Goal: Task Accomplishment & Management: Use online tool/utility

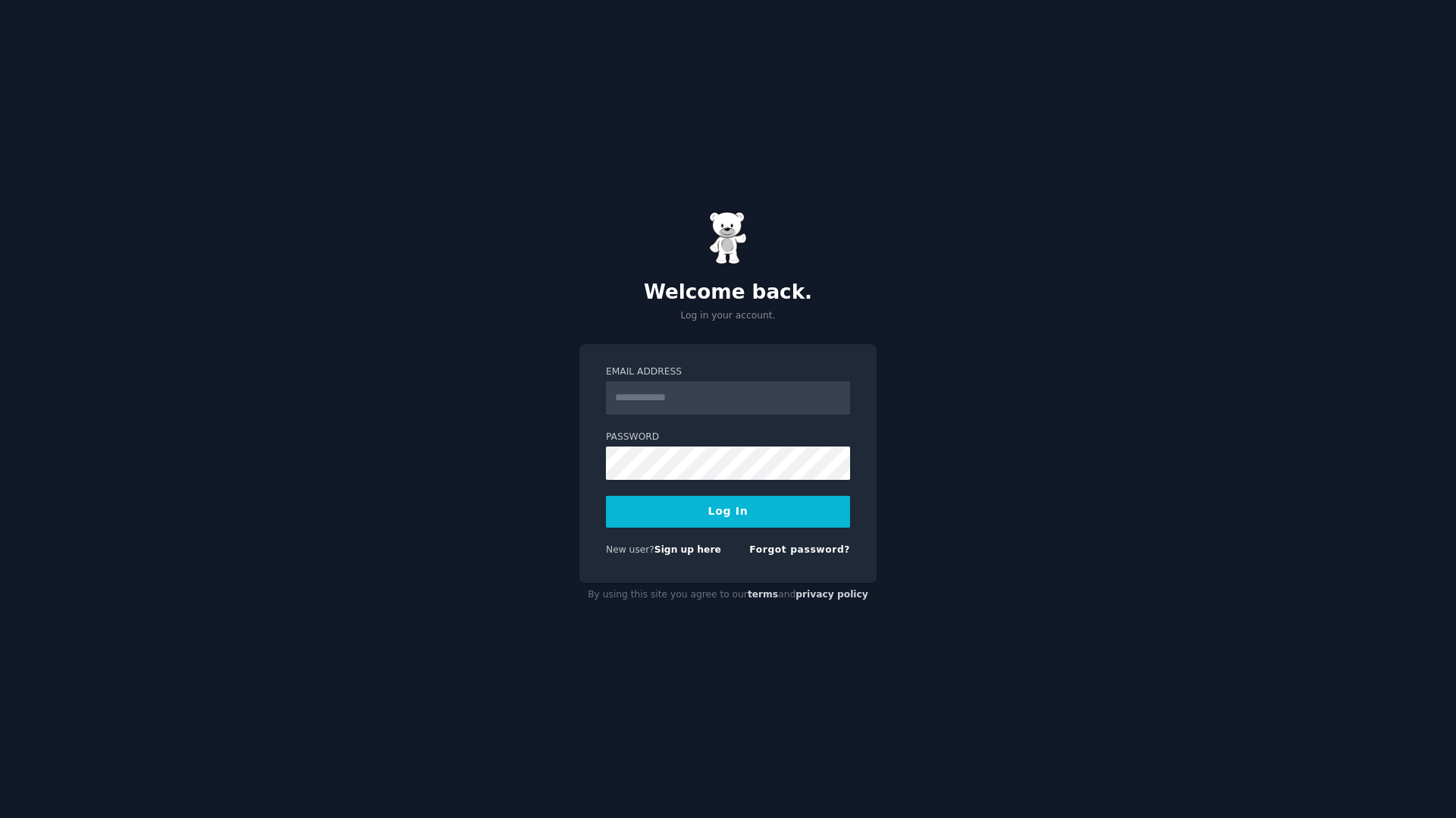
click at [652, 402] on input "Email Address" at bounding box center [728, 398] width 245 height 34
type input "**********"
click at [703, 489] on form "**********" at bounding box center [728, 464] width 245 height 197
click at [742, 520] on button "Log In" at bounding box center [728, 511] width 245 height 32
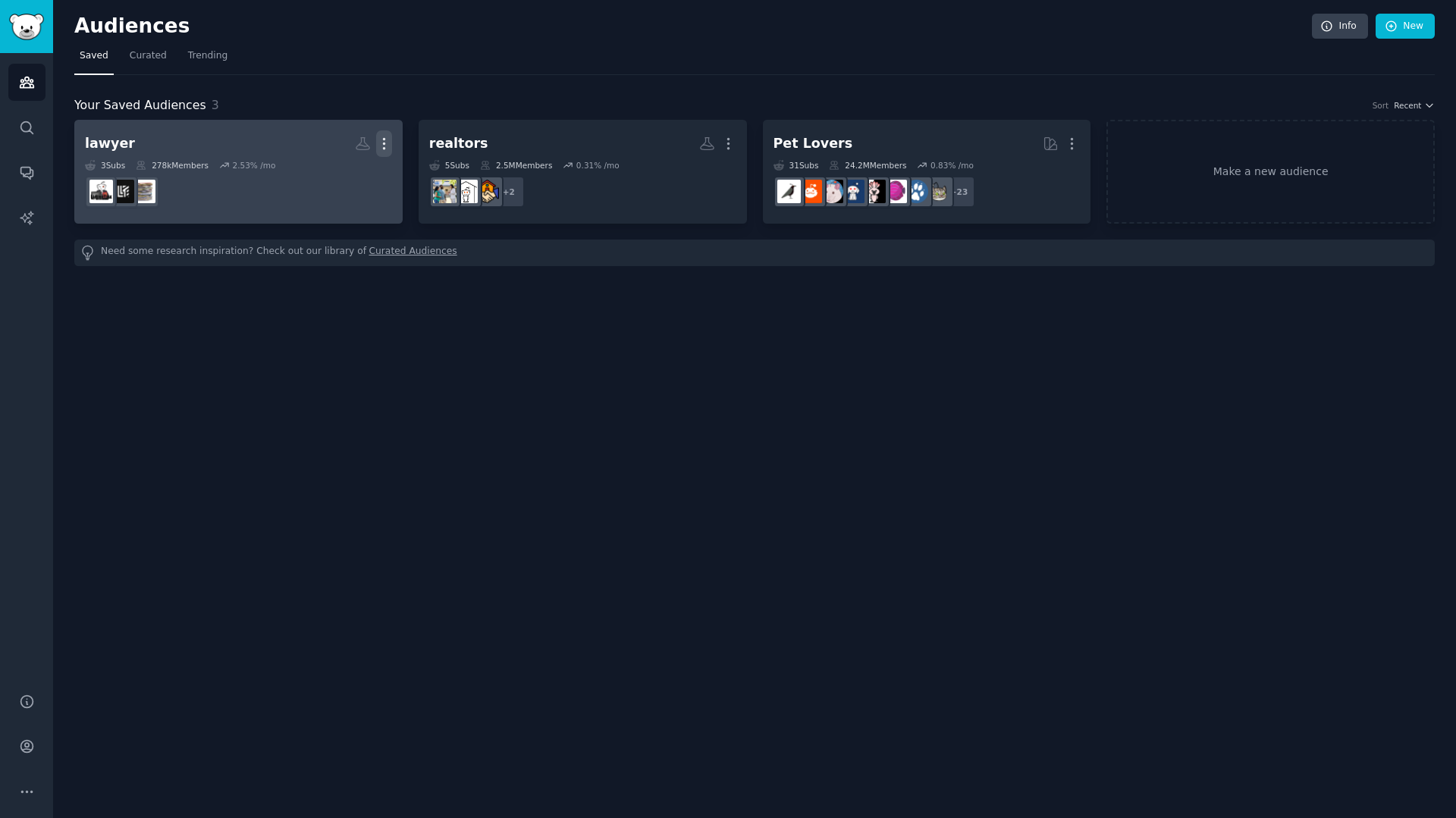
click at [383, 143] on icon "button" at bounding box center [384, 144] width 2 height 11
click at [346, 179] on p "Delete" at bounding box center [343, 175] width 35 height 16
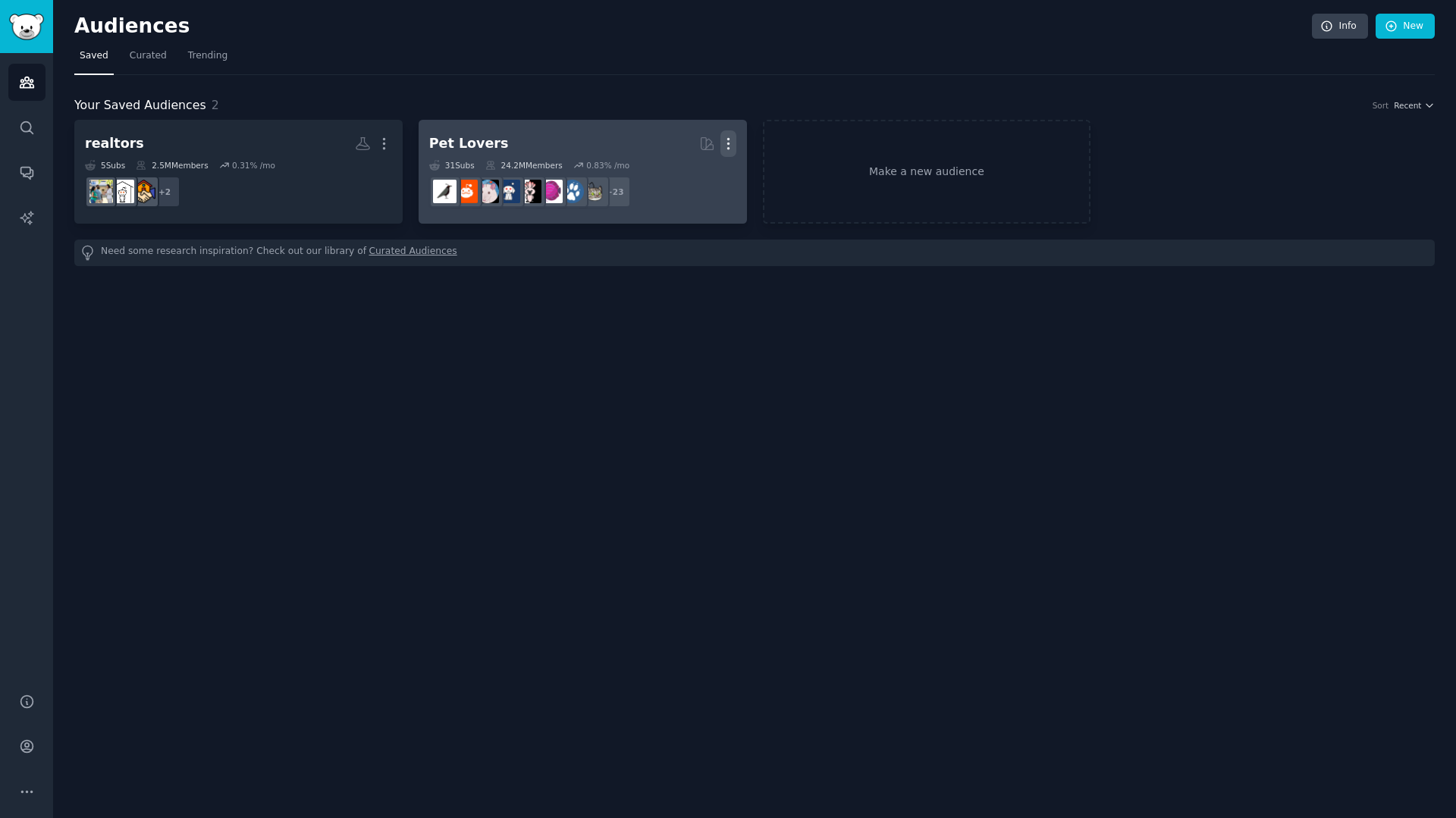
click at [730, 142] on icon "button" at bounding box center [728, 143] width 16 height 16
click at [681, 178] on p "Delete" at bounding box center [687, 175] width 35 height 16
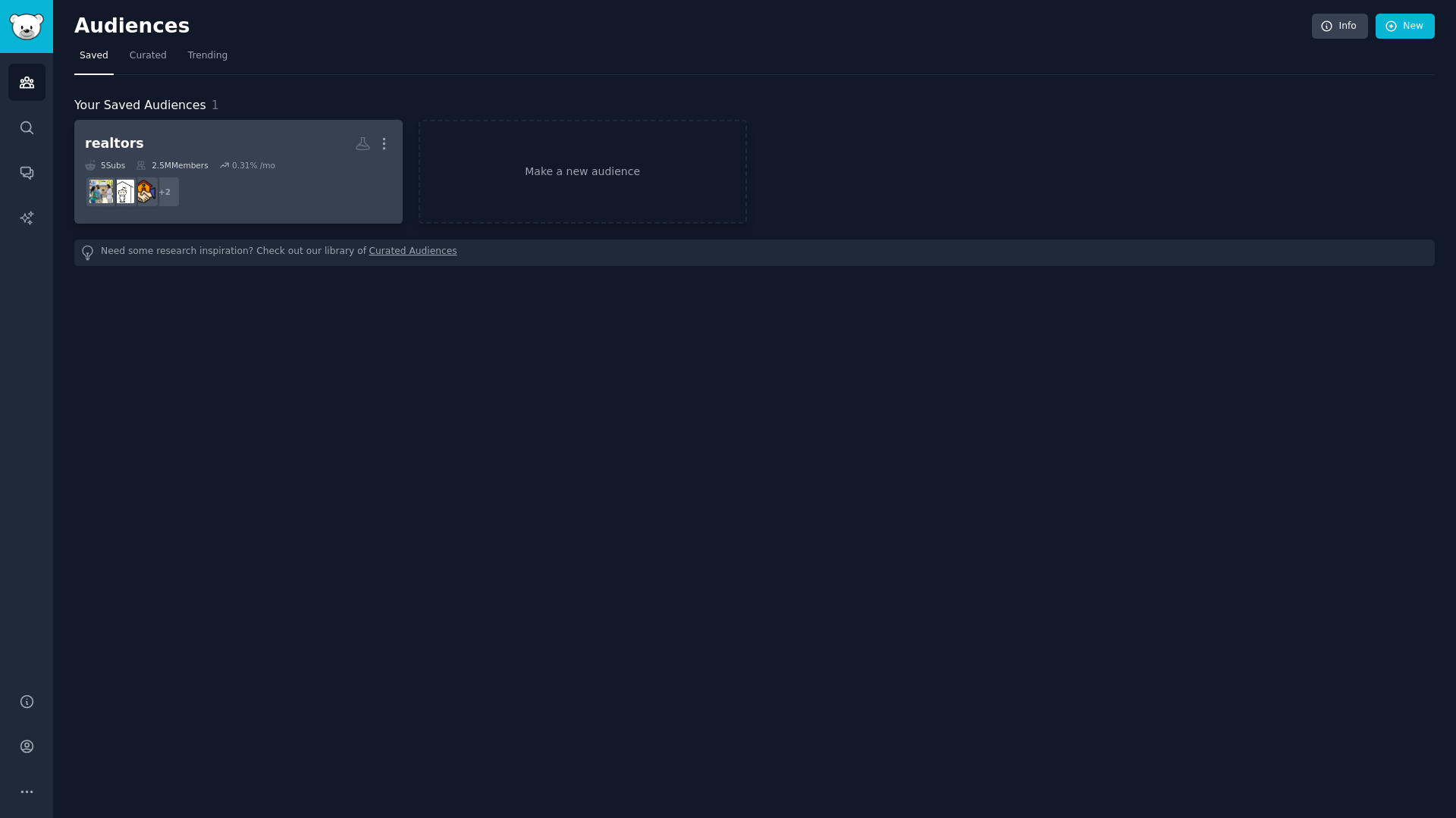
click at [392, 137] on link "realtors Custom Audience More 5 Sub s 2.5M Members 0.31 % /mo + 2" at bounding box center [238, 171] width 328 height 104
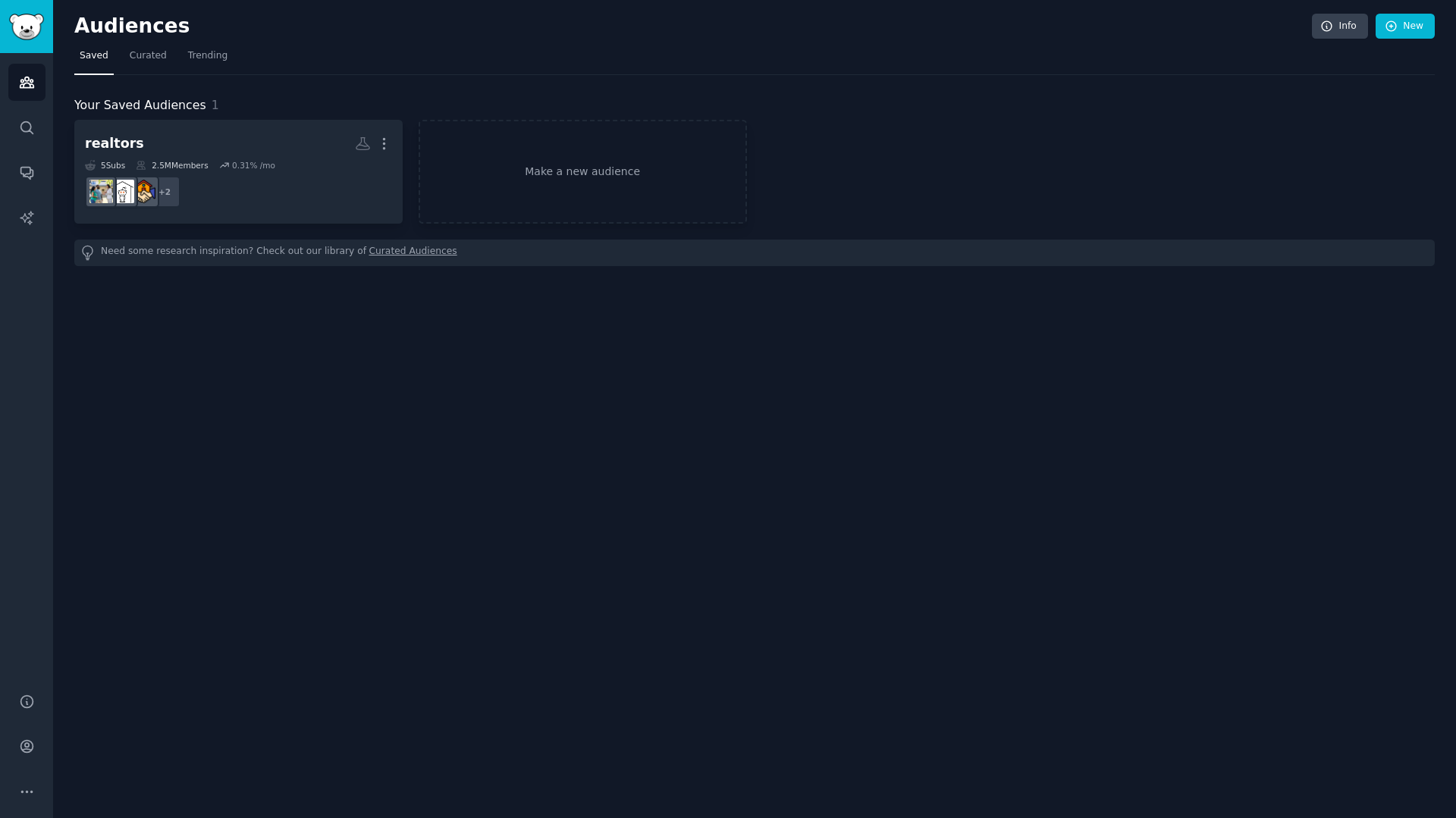
click at [380, 143] on icon "button" at bounding box center [384, 143] width 16 height 16
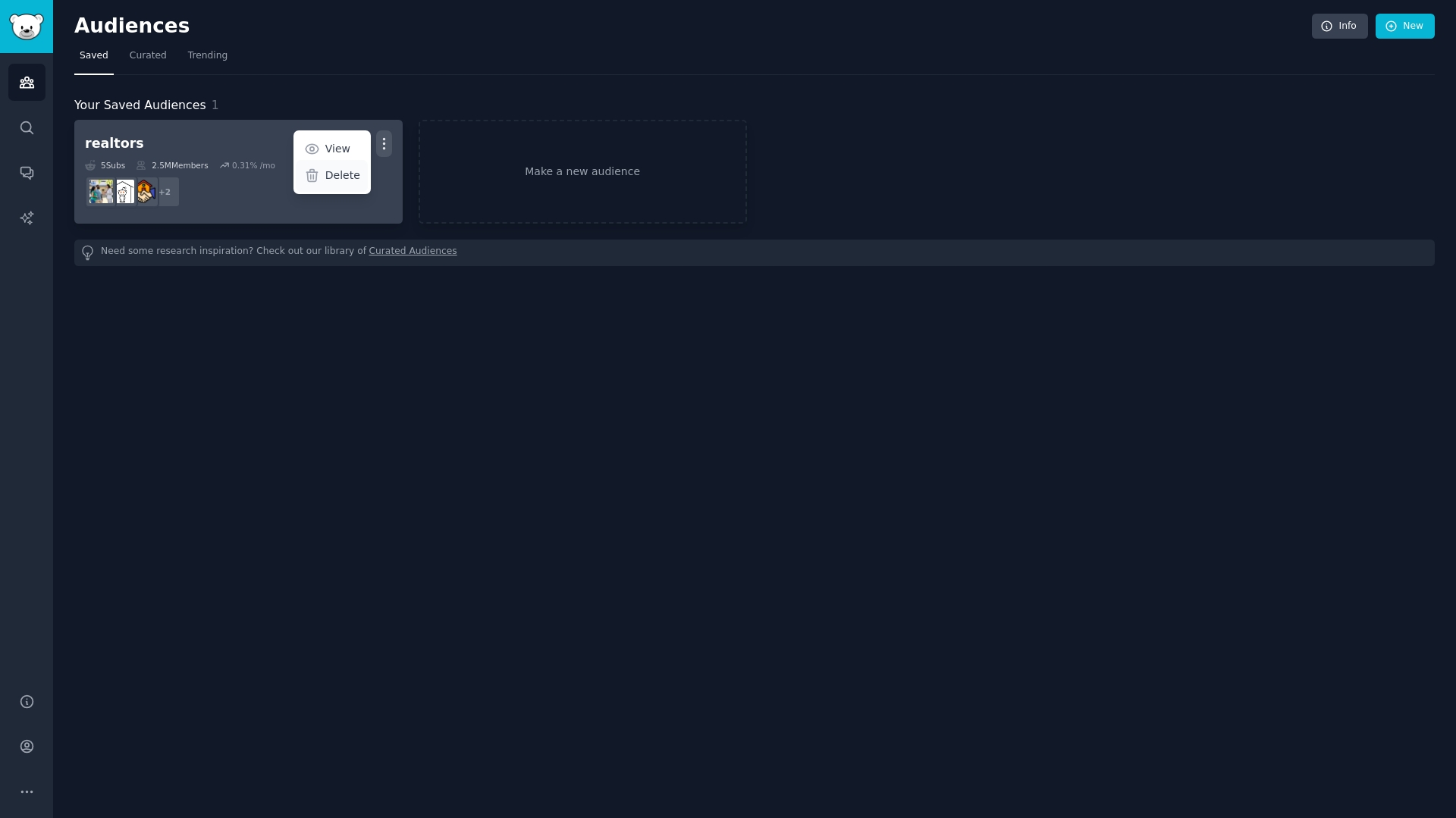
click at [346, 181] on p "Delete" at bounding box center [343, 175] width 35 height 16
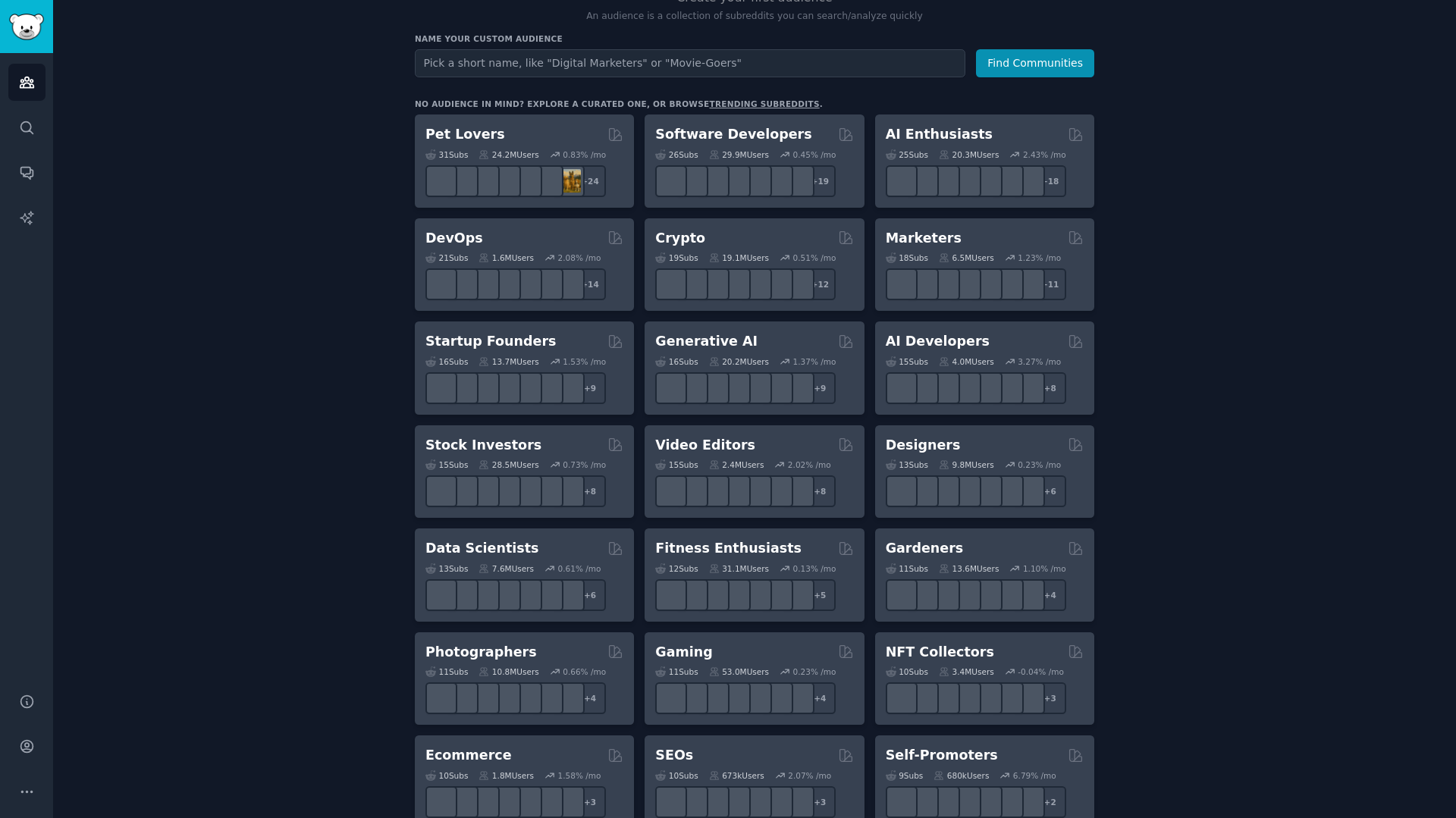
scroll to position [190, 0]
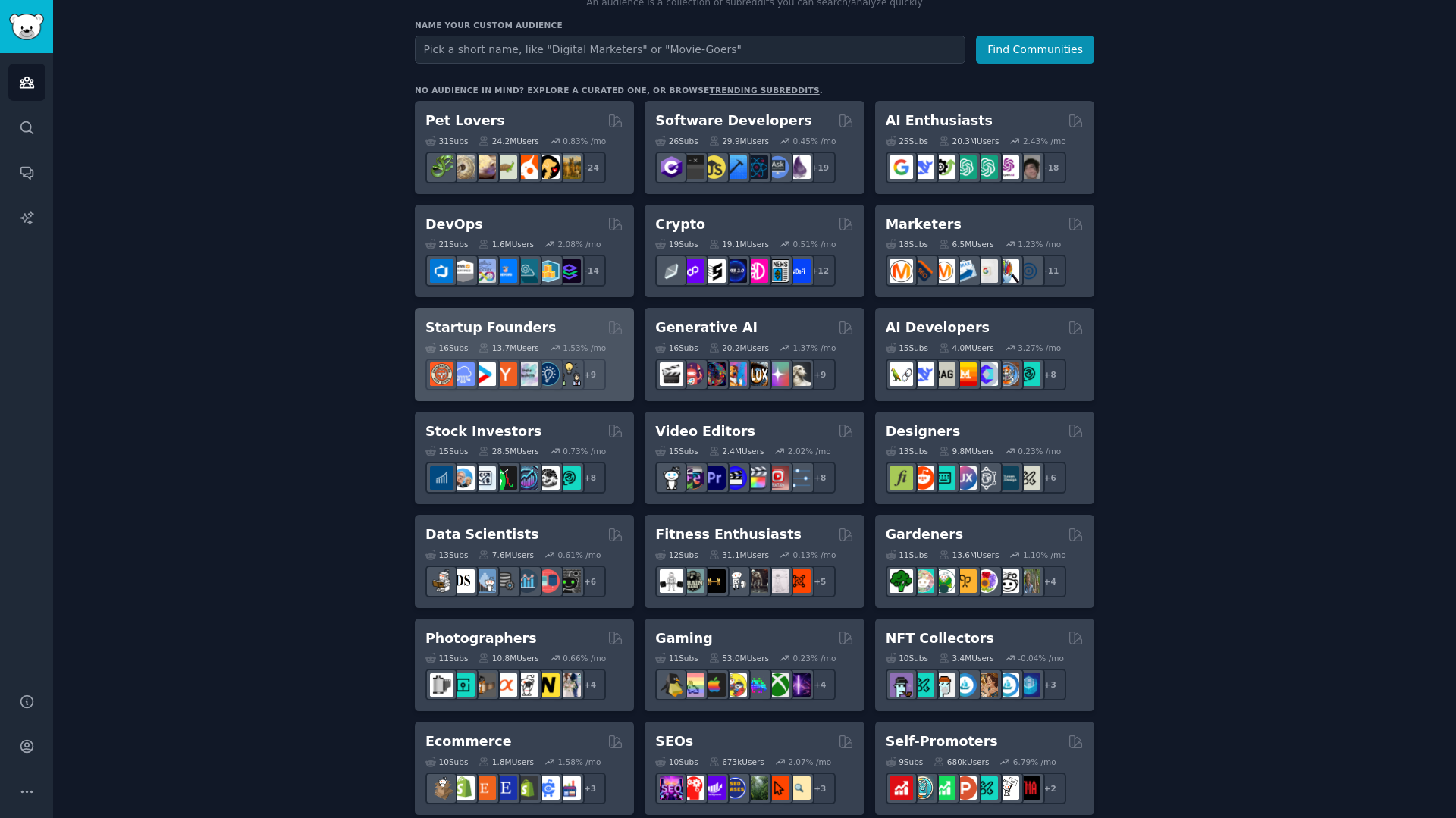
click at [525, 324] on h2 "Startup Founders" at bounding box center [490, 327] width 130 height 19
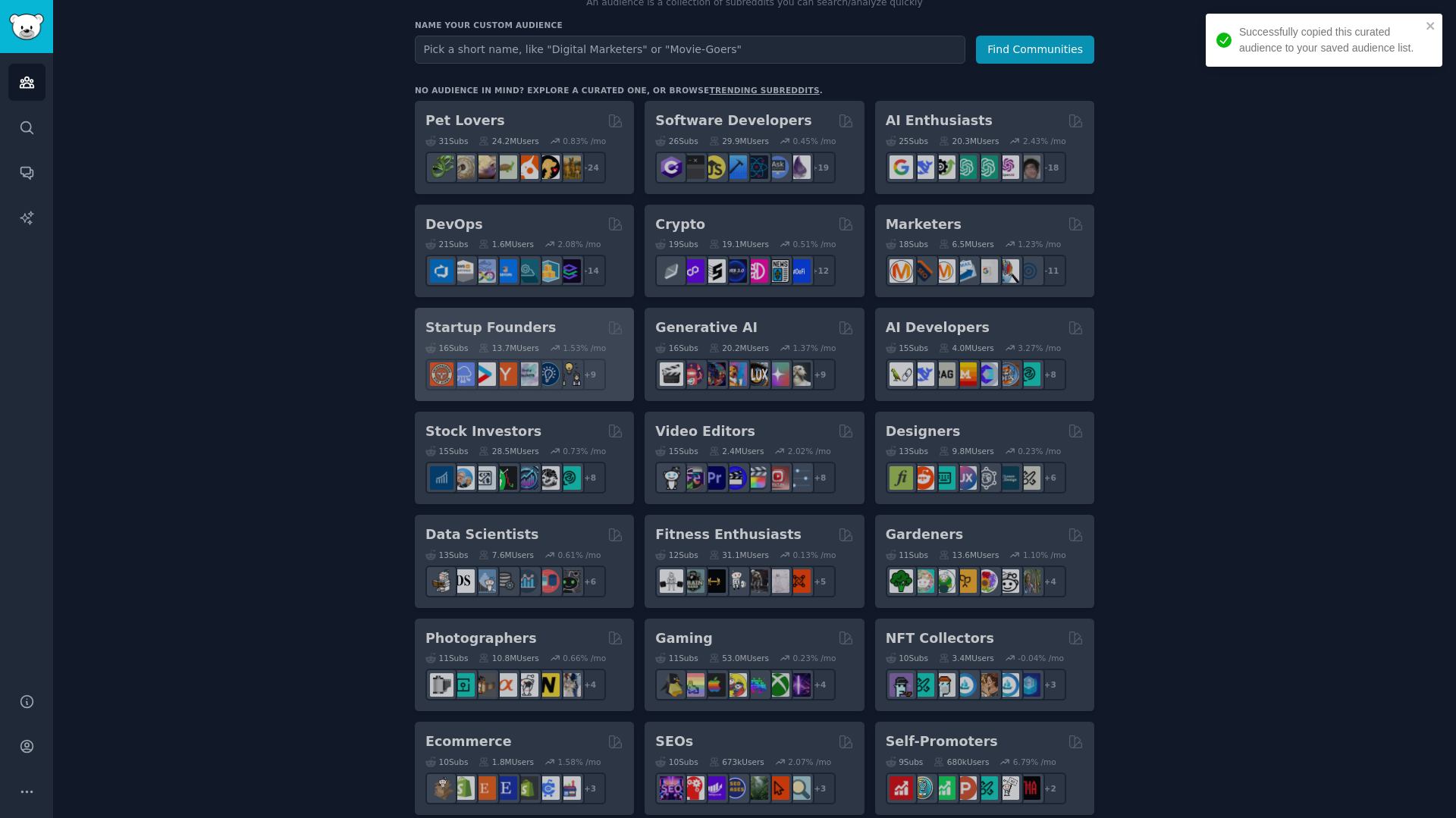
click at [525, 324] on div "Pet Lovers 31 Sub s 24.2M Users 0.83 % /mo r/herpetology + 24 Software Develope…" at bounding box center [754, 829] width 680 height 1458
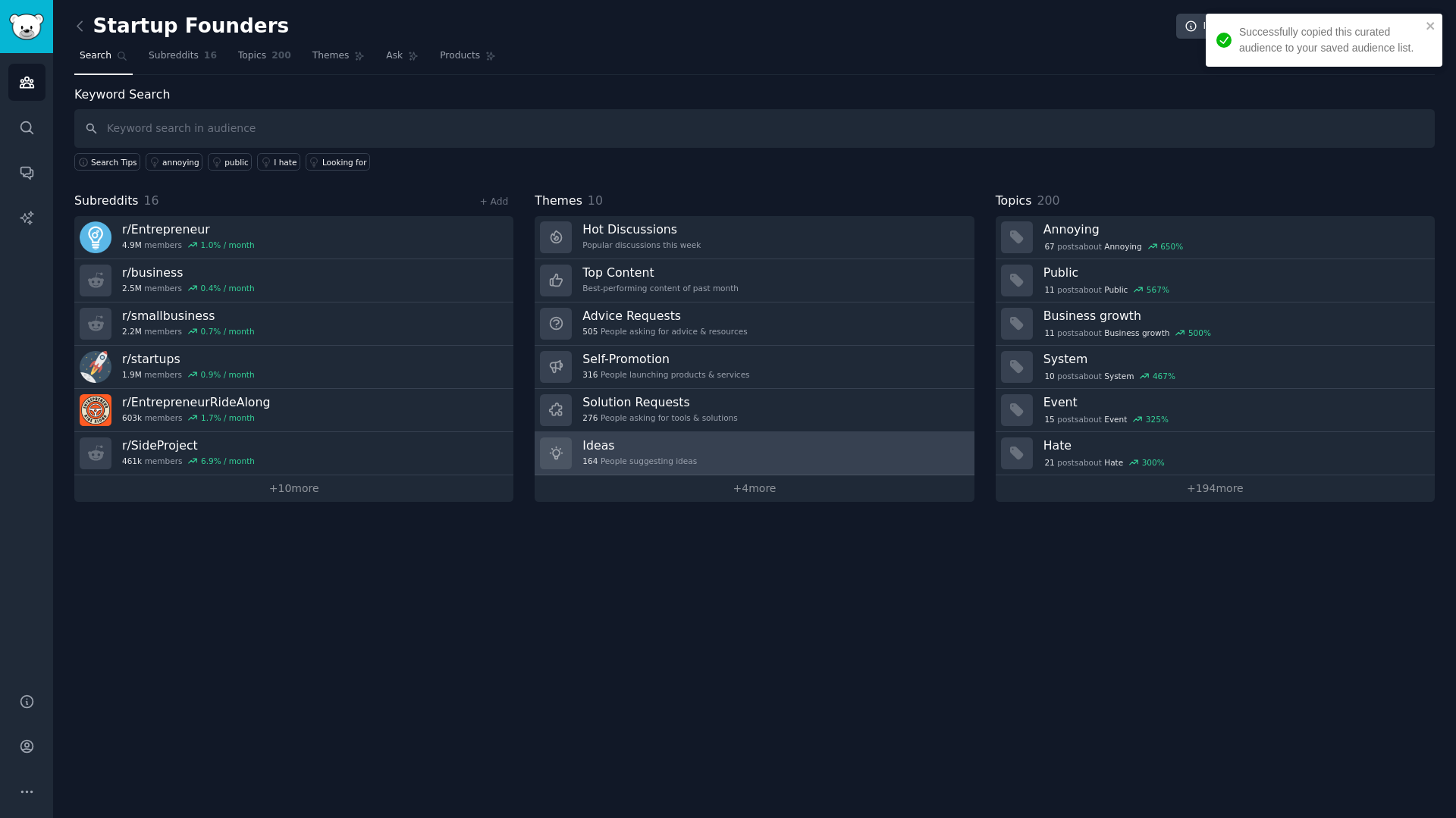
click at [618, 446] on h3 "Ideas" at bounding box center [640, 445] width 115 height 16
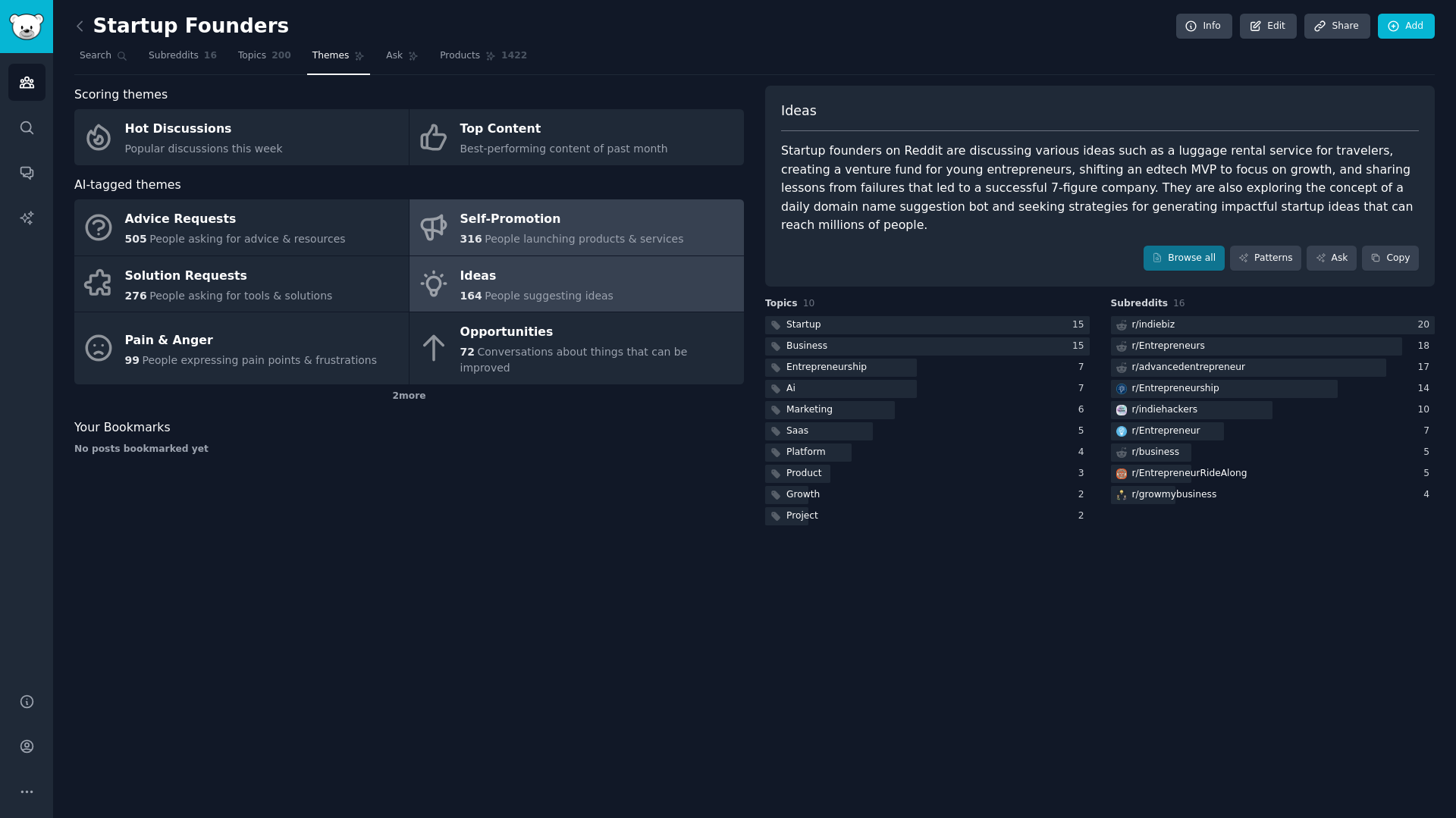
click at [504, 234] on span "People launching products & services" at bounding box center [583, 239] width 199 height 12
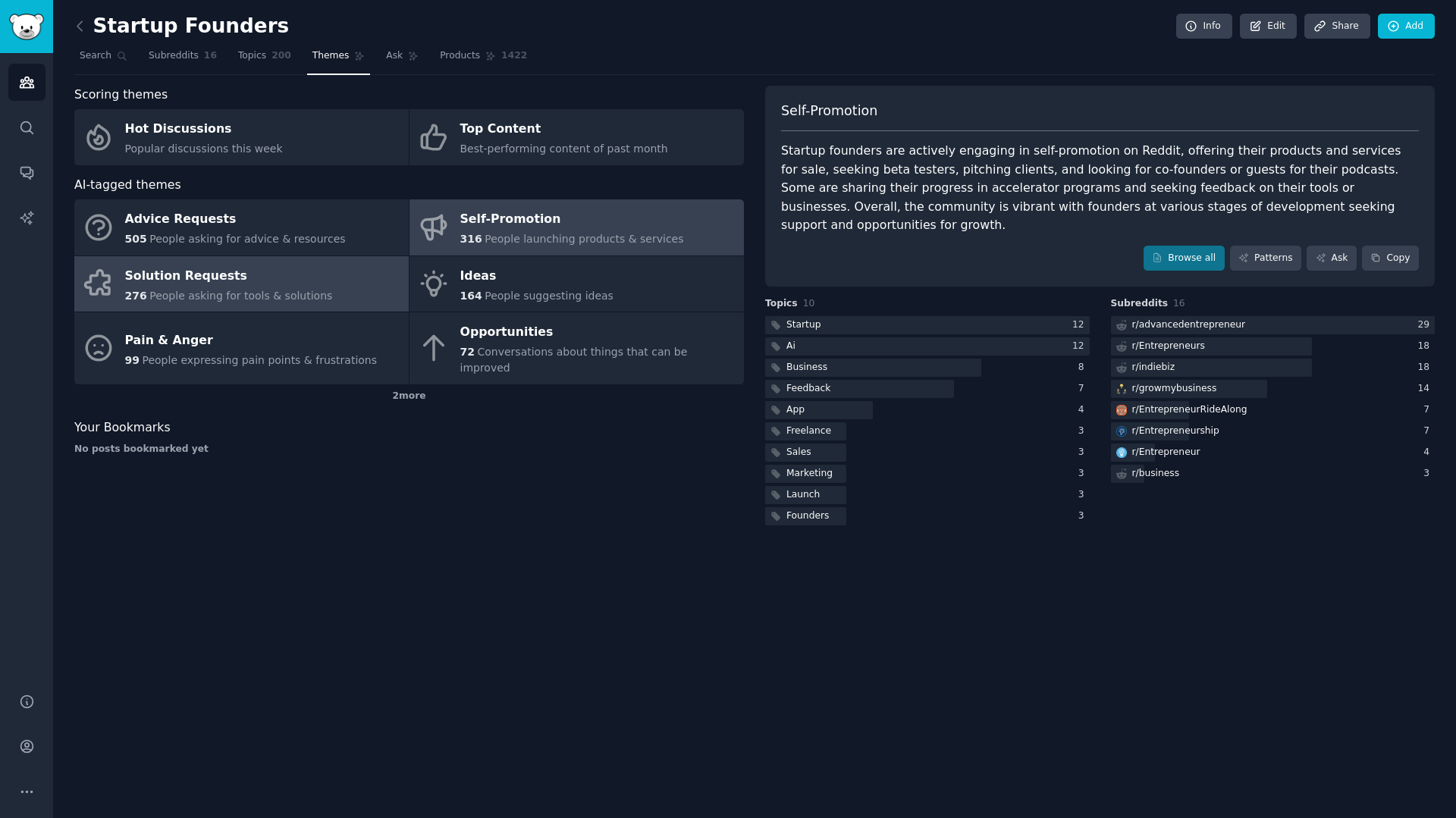
click at [231, 286] on div "Solution Requests" at bounding box center [229, 276] width 208 height 25
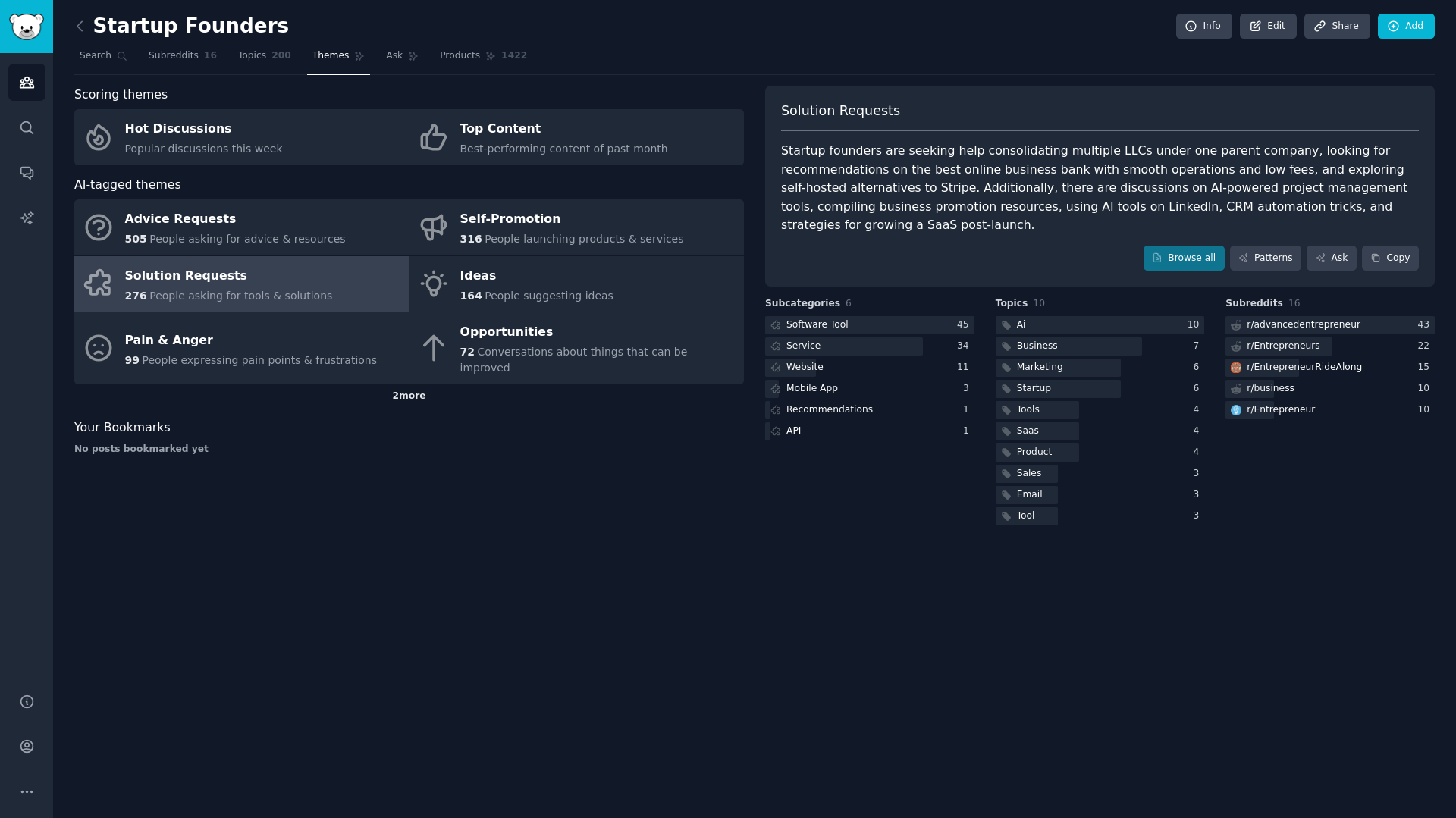
click at [409, 384] on div "2 more" at bounding box center [409, 397] width 670 height 25
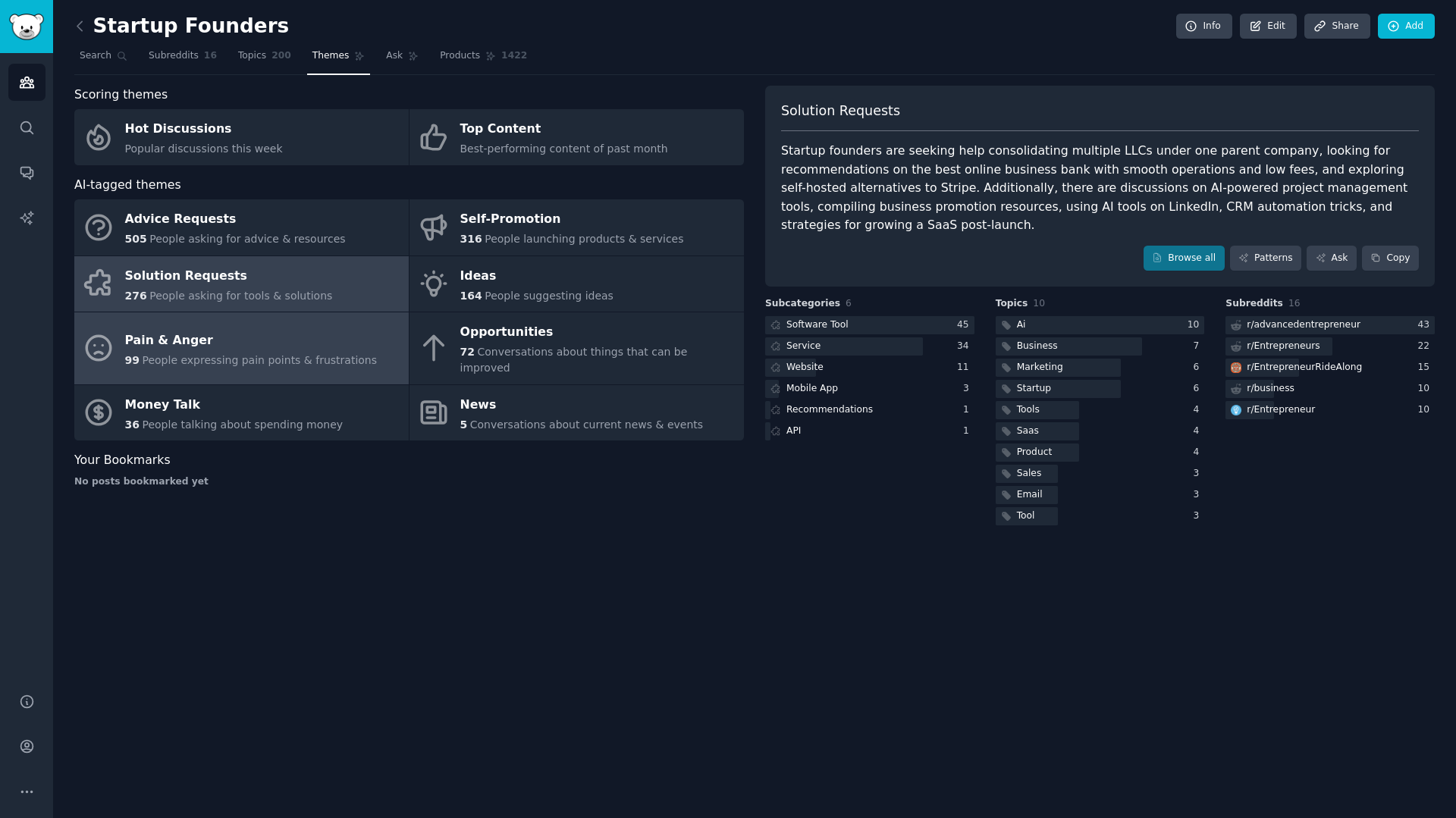
click at [281, 339] on div "Pain & Anger" at bounding box center [251, 340] width 253 height 25
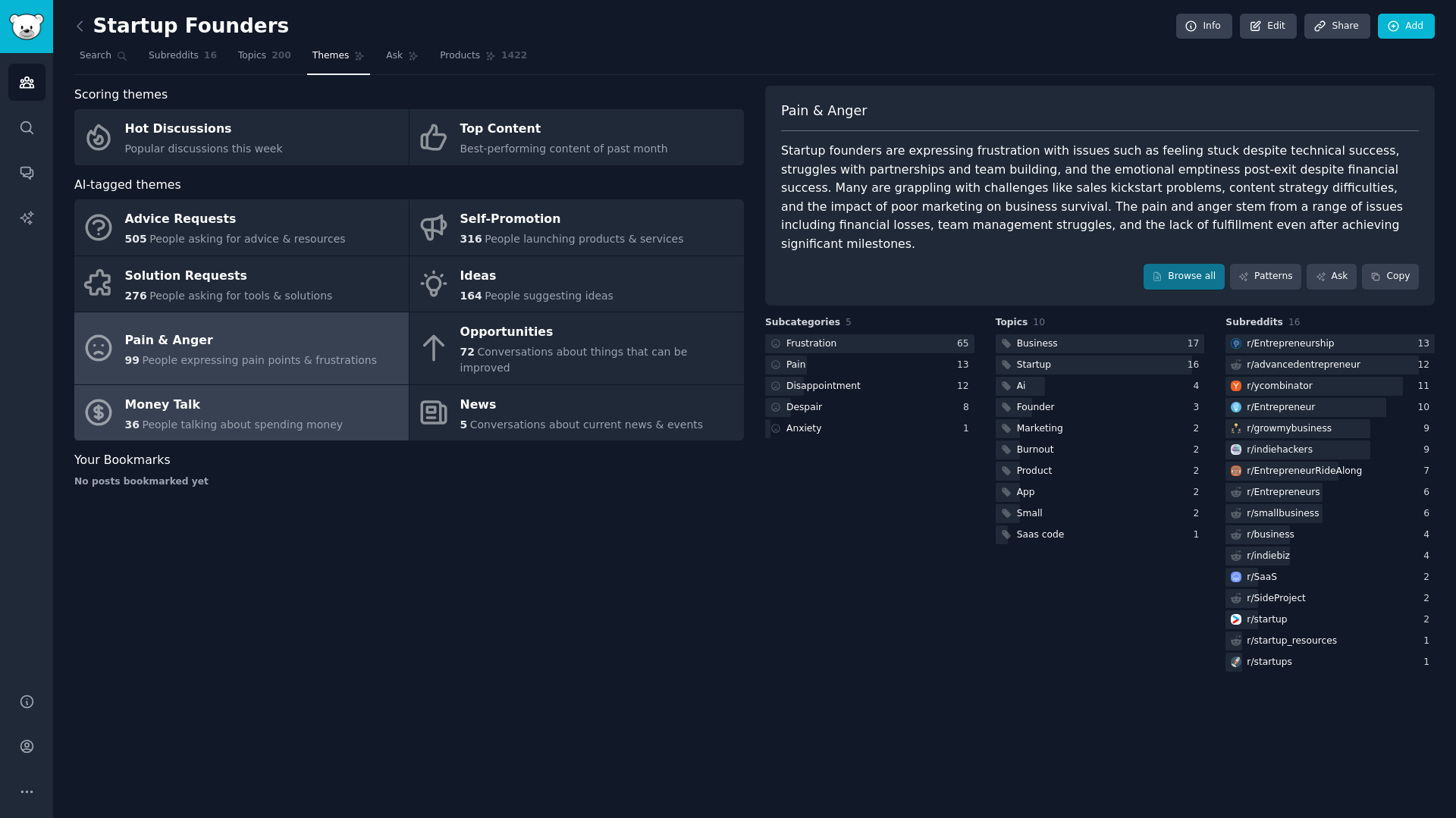
click at [329, 386] on link "Money Talk 36 People talking about spending money" at bounding box center [241, 413] width 335 height 56
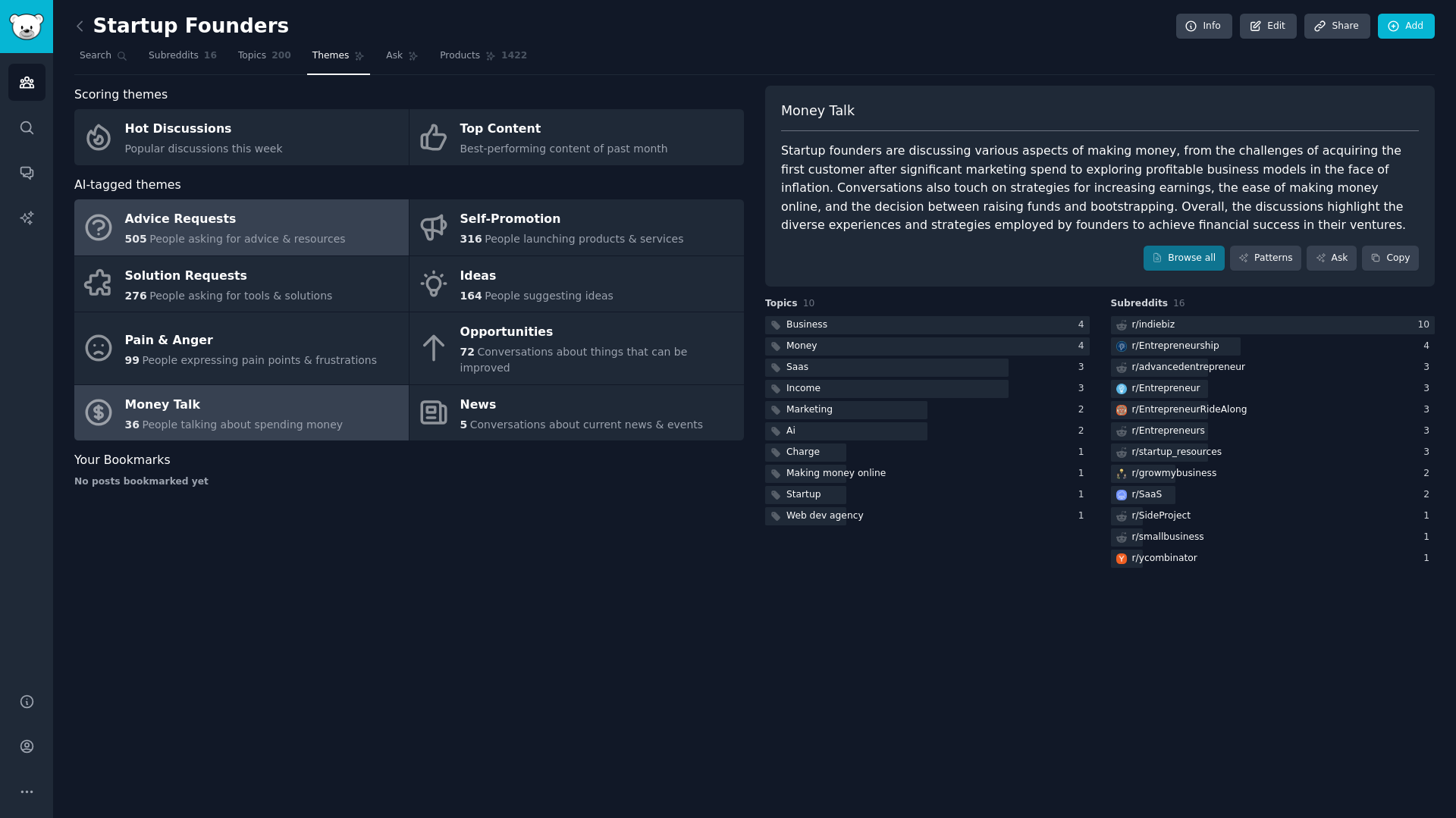
click at [255, 224] on div "Advice Requests" at bounding box center [236, 220] width 221 height 25
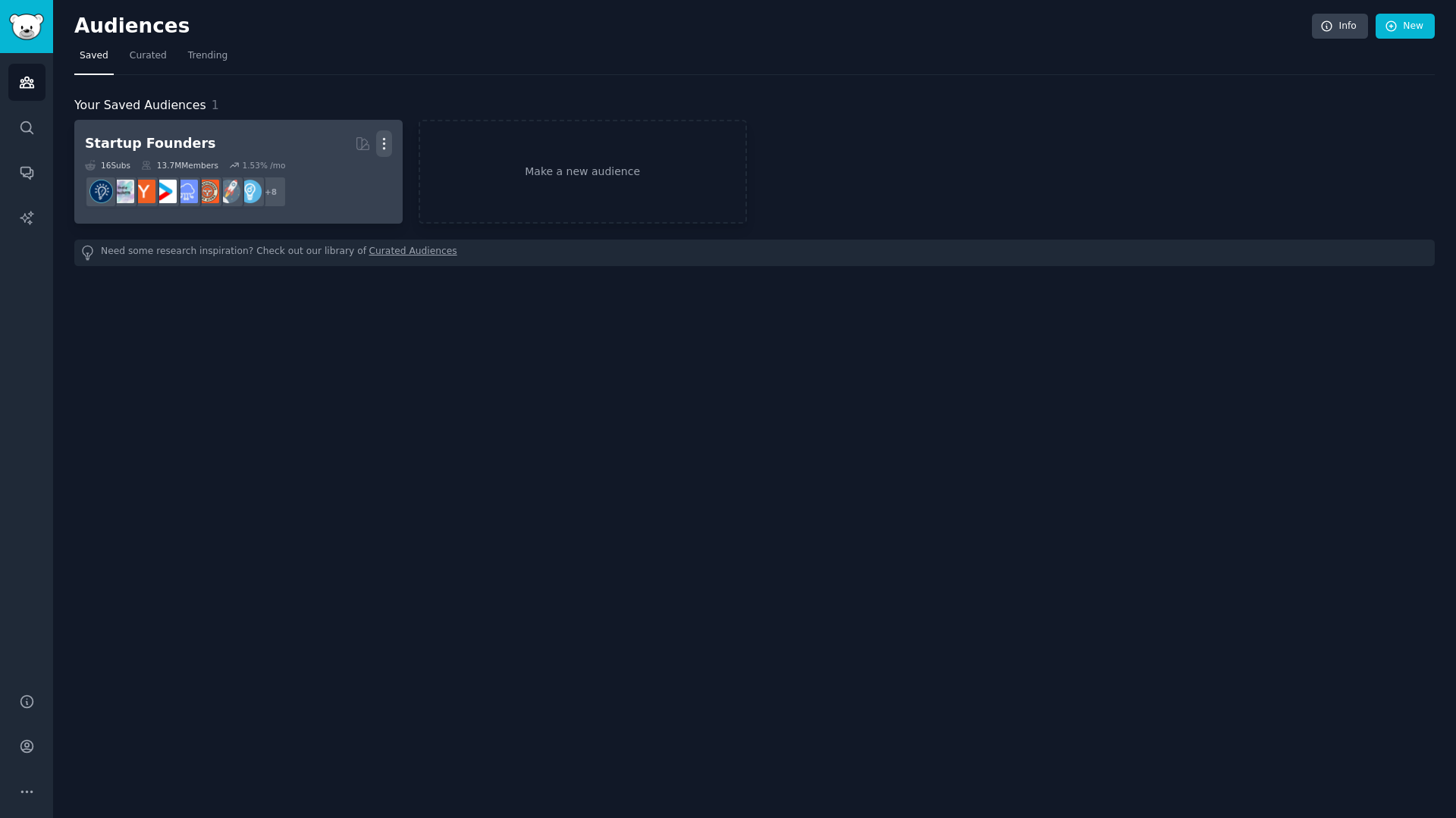
click at [388, 137] on icon "button" at bounding box center [384, 143] width 16 height 16
click at [337, 173] on p "Delete" at bounding box center [343, 175] width 35 height 16
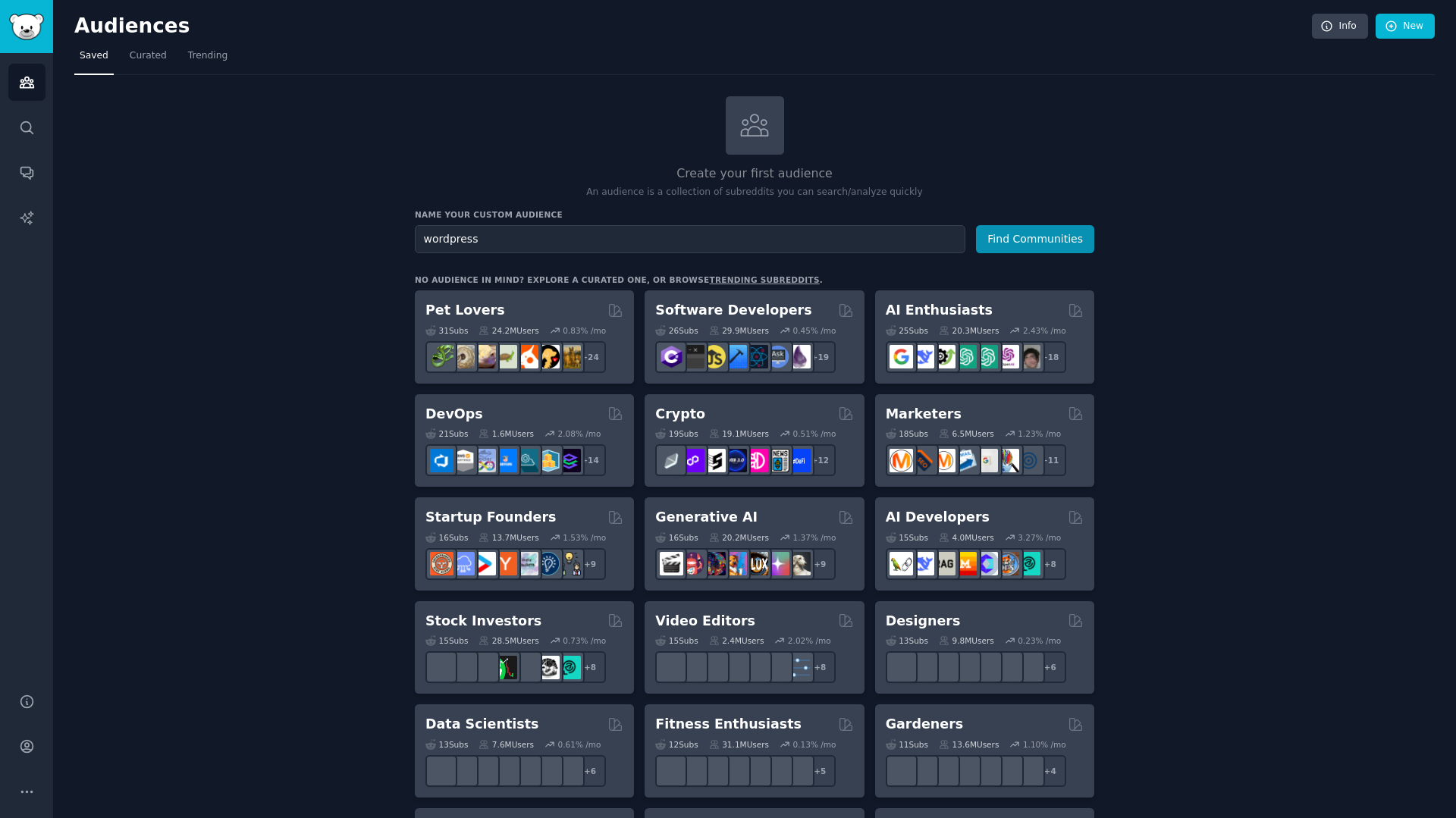
type input "wordpress"
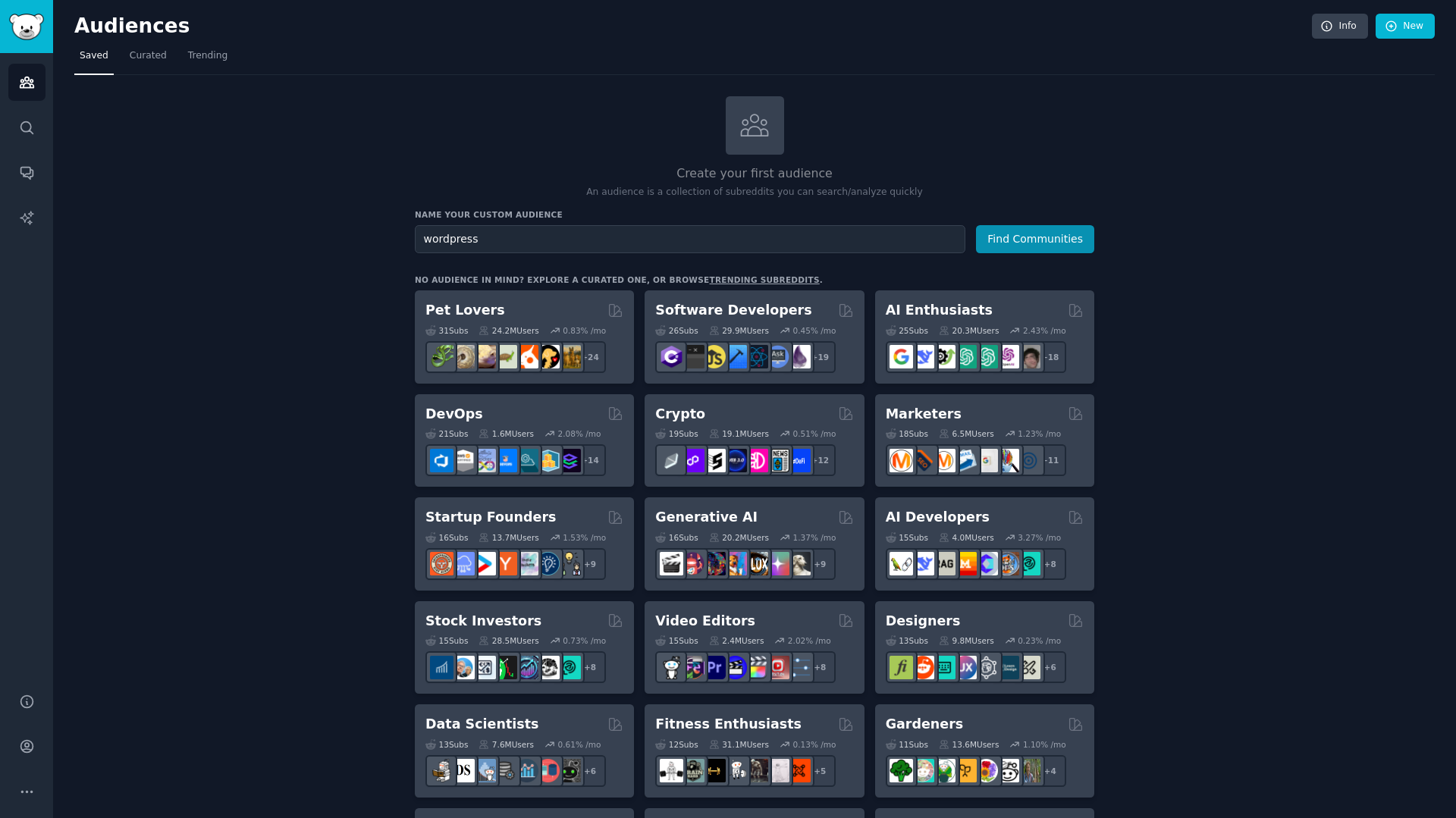
click at [976, 225] on button "Find Communities" at bounding box center [1035, 239] width 119 height 28
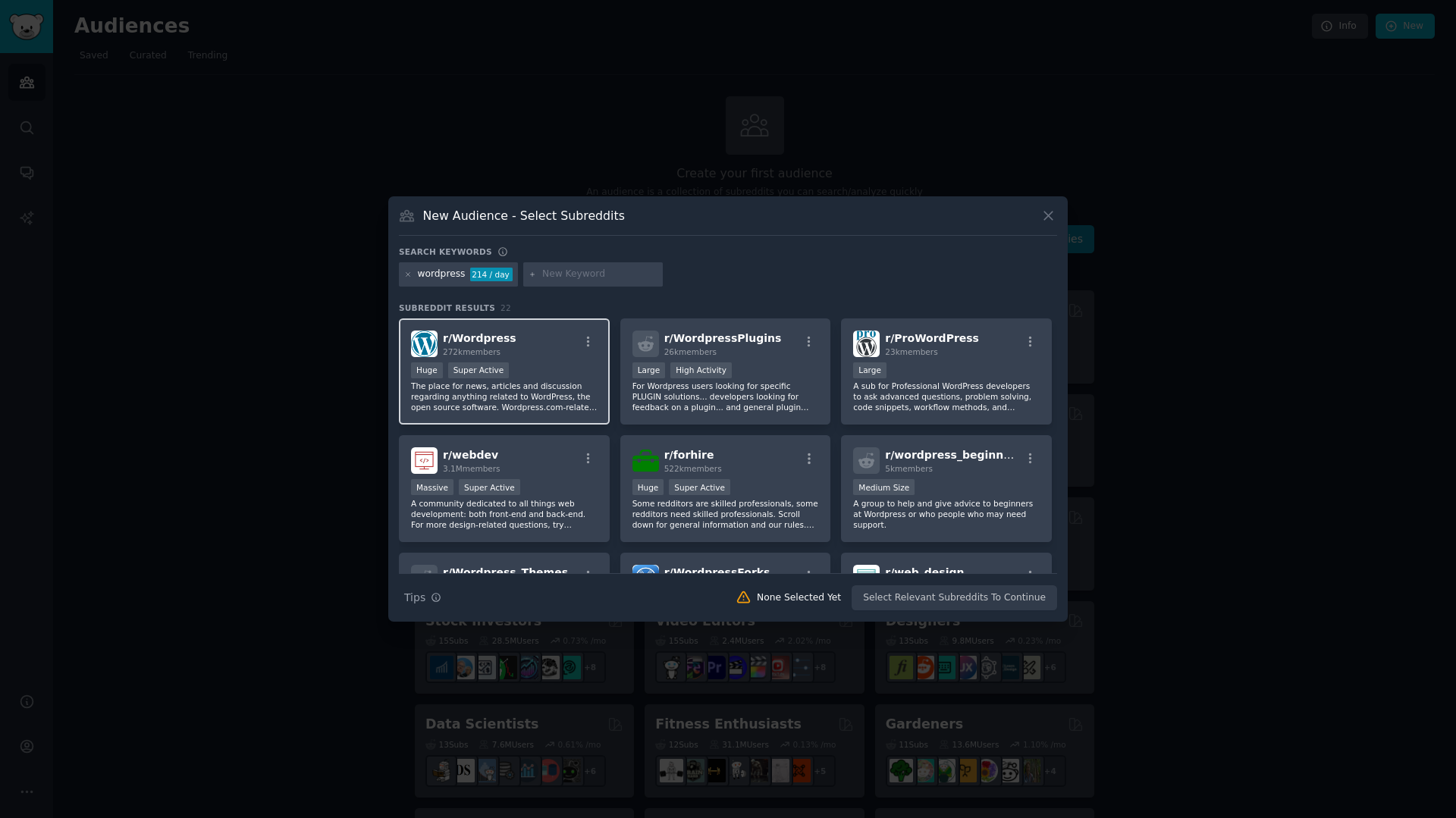
click at [568, 365] on div ">= 95th percentile for submissions / day Huge Super Active" at bounding box center [505, 371] width 186 height 19
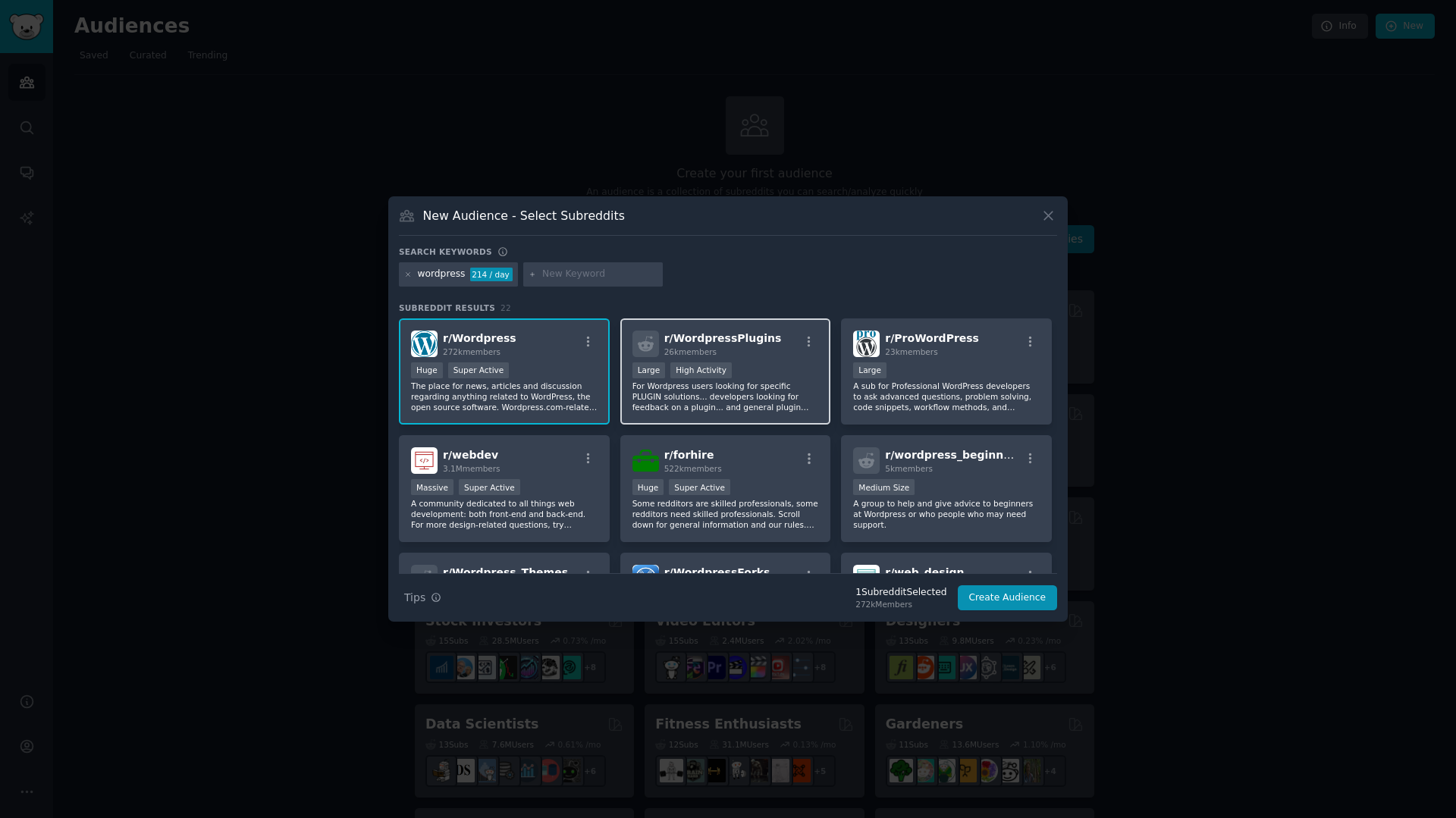
click at [792, 366] on div "Large High Activity" at bounding box center [726, 371] width 186 height 19
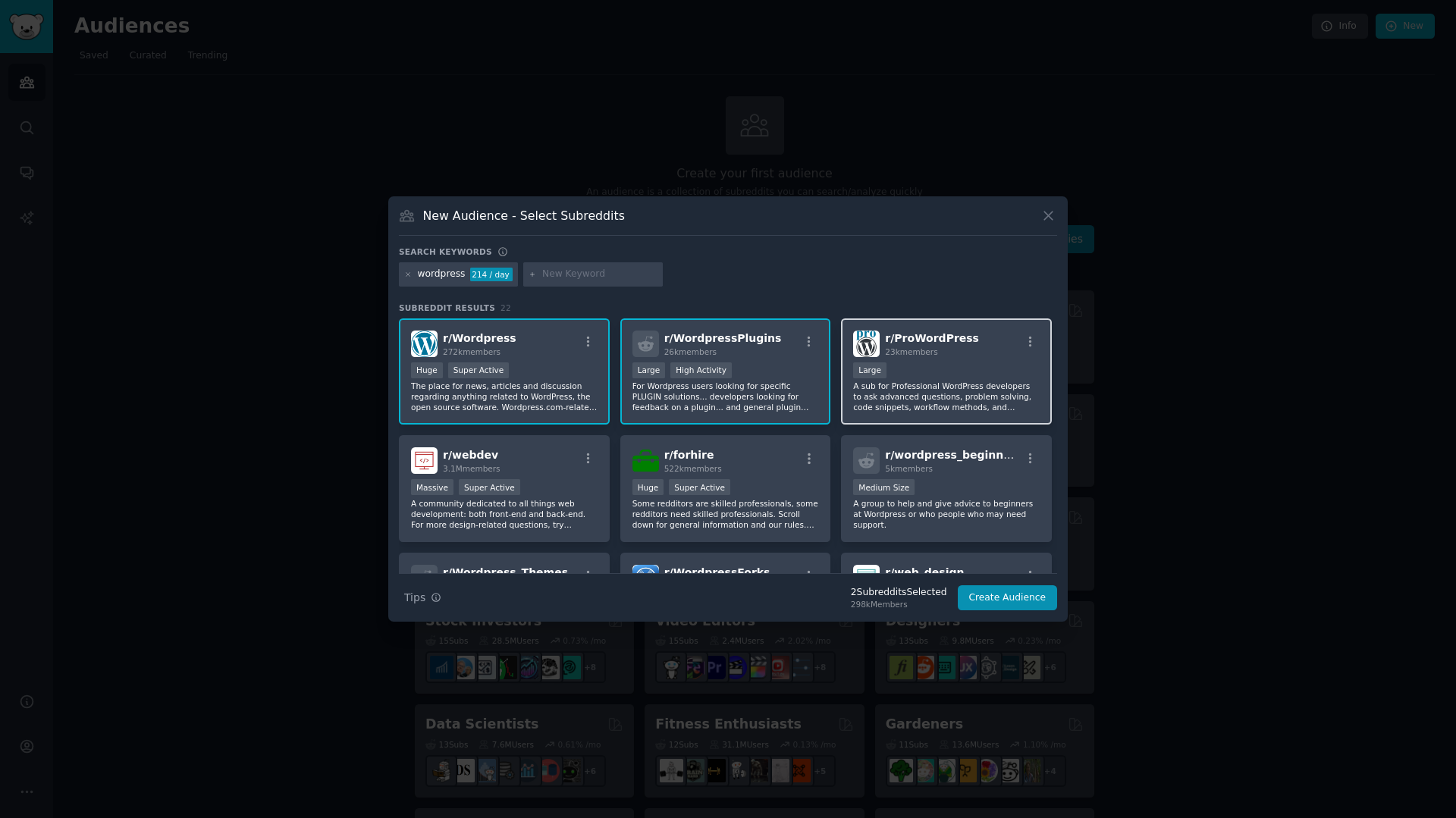
click at [924, 379] on div "10,000 - 100,000 members Large" at bounding box center [946, 371] width 186 height 19
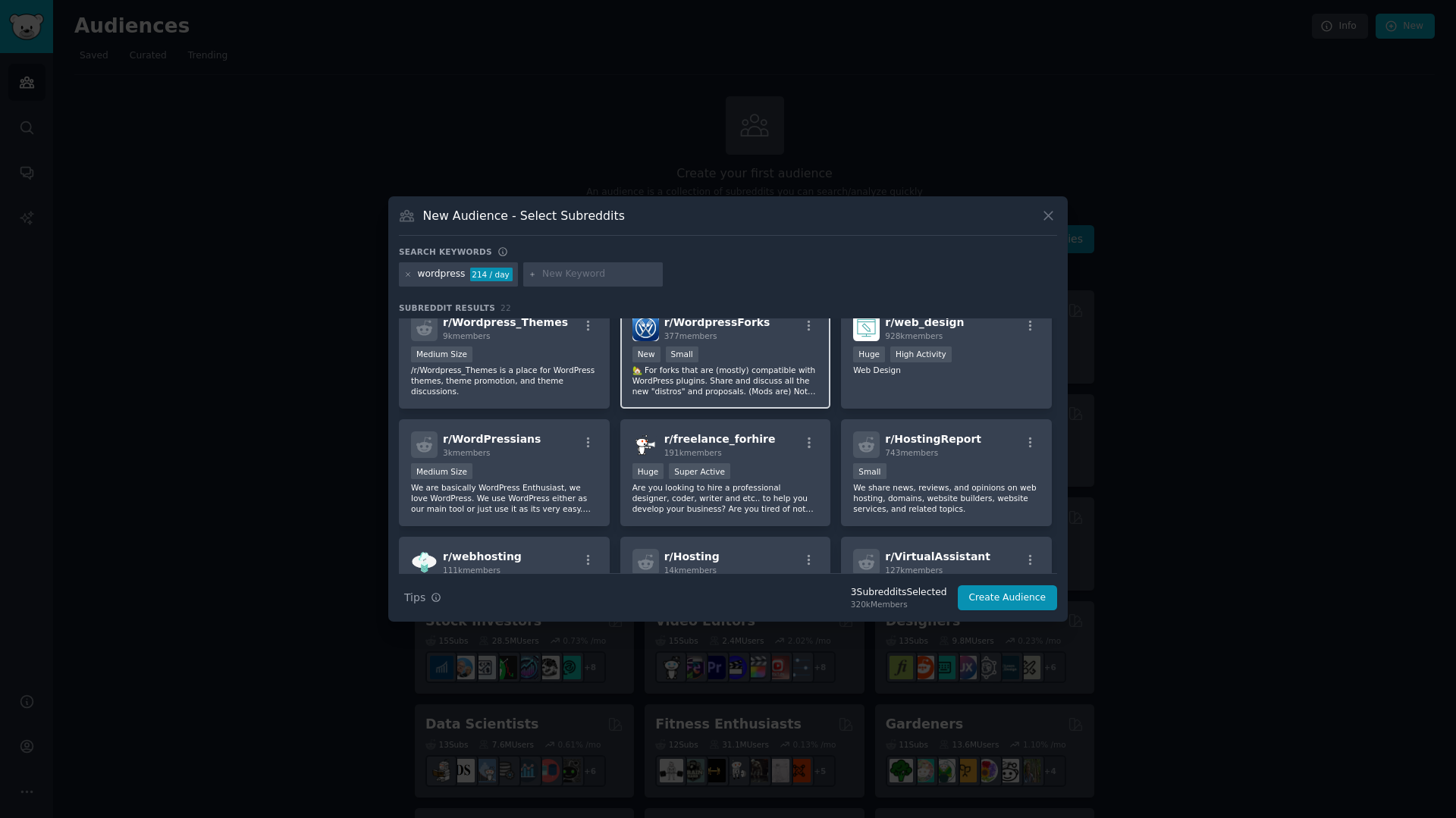
scroll to position [249, 0]
click at [1016, 358] on div "Huge High Activity" at bounding box center [946, 357] width 186 height 19
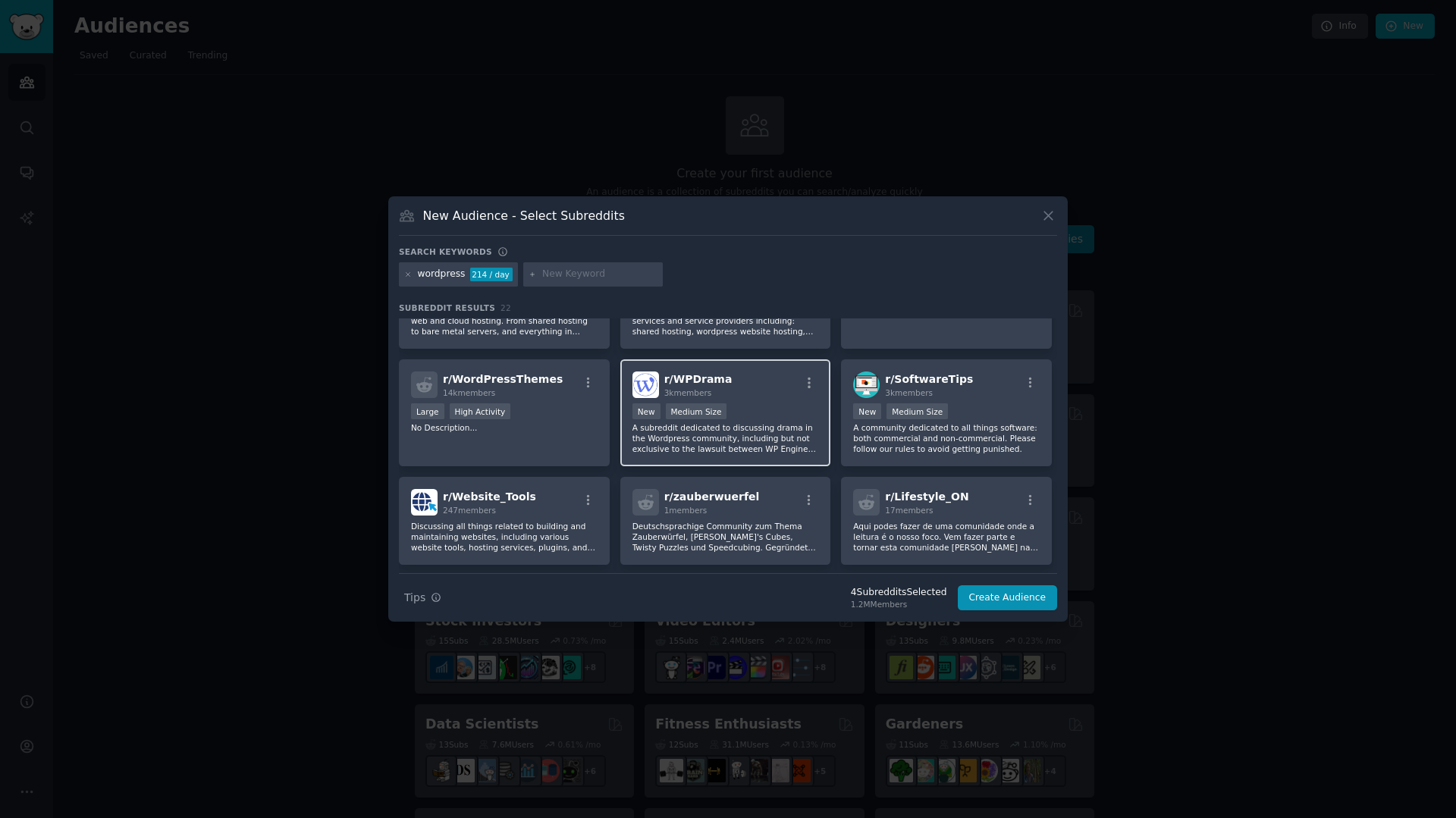
scroll to position [612, 0]
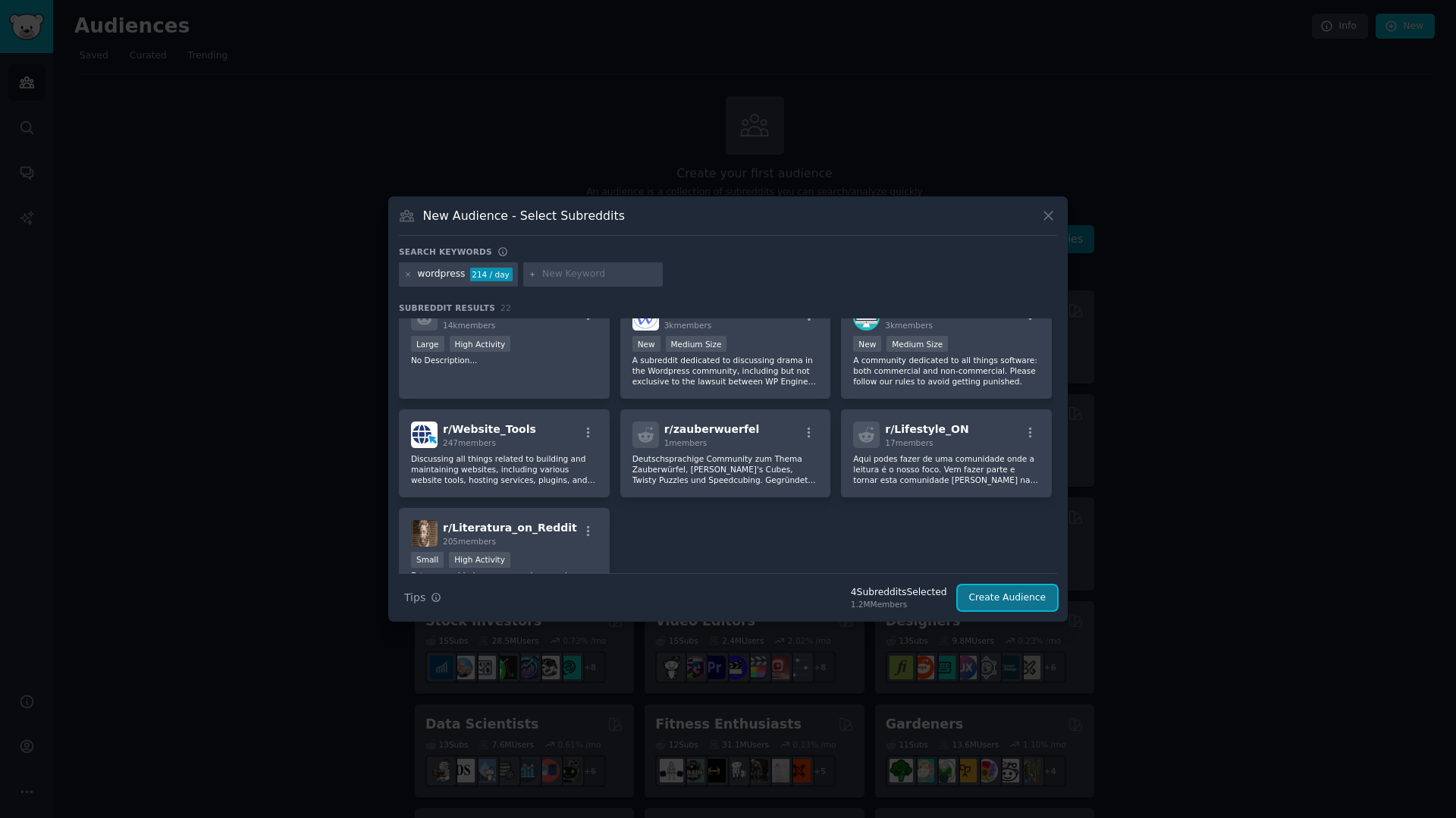
click at [1000, 604] on button "Create Audience" at bounding box center [1008, 599] width 100 height 26
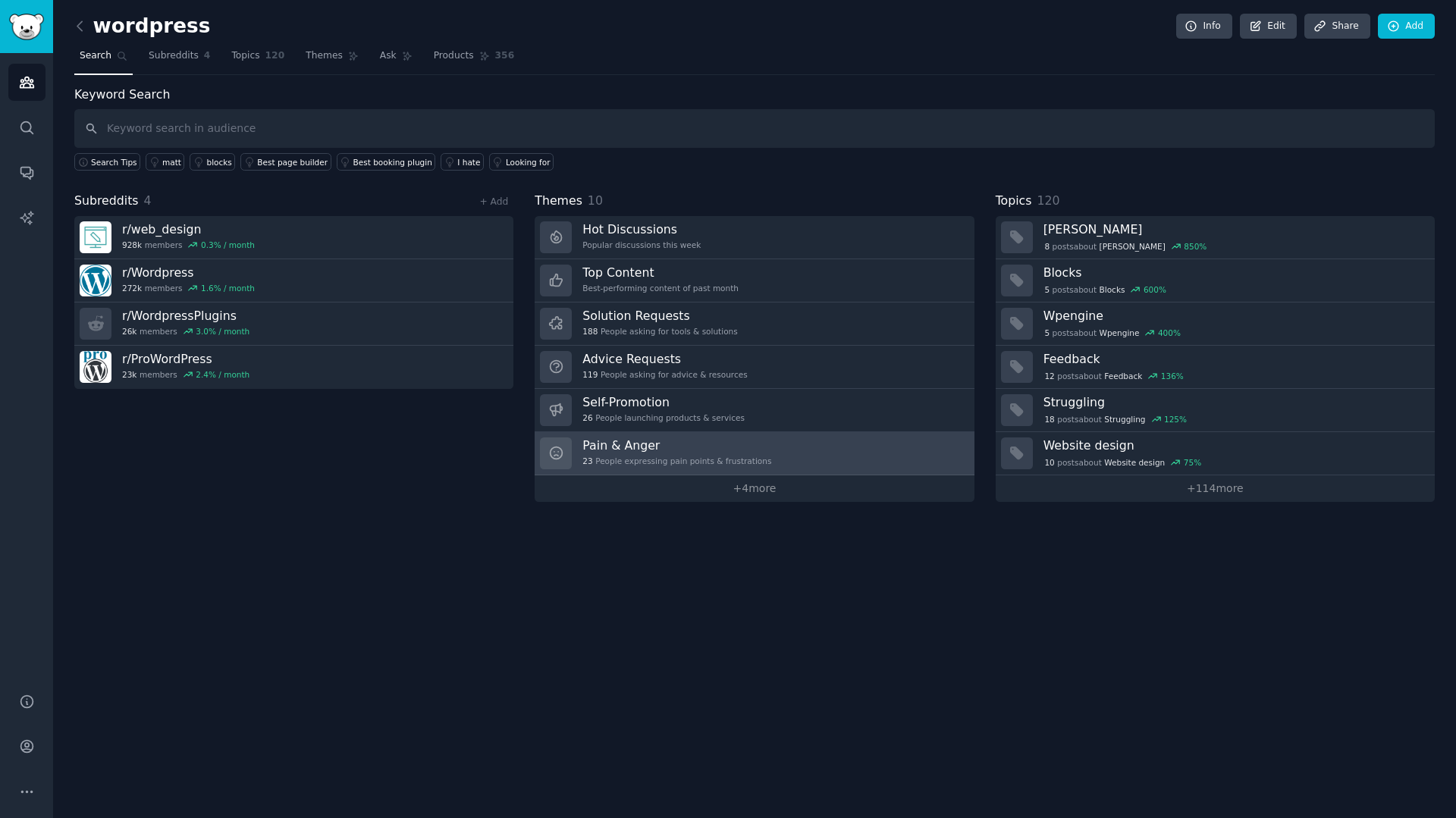
click at [724, 453] on div "Pain & Anger 23 People expressing pain points & frustrations" at bounding box center [676, 453] width 189 height 32
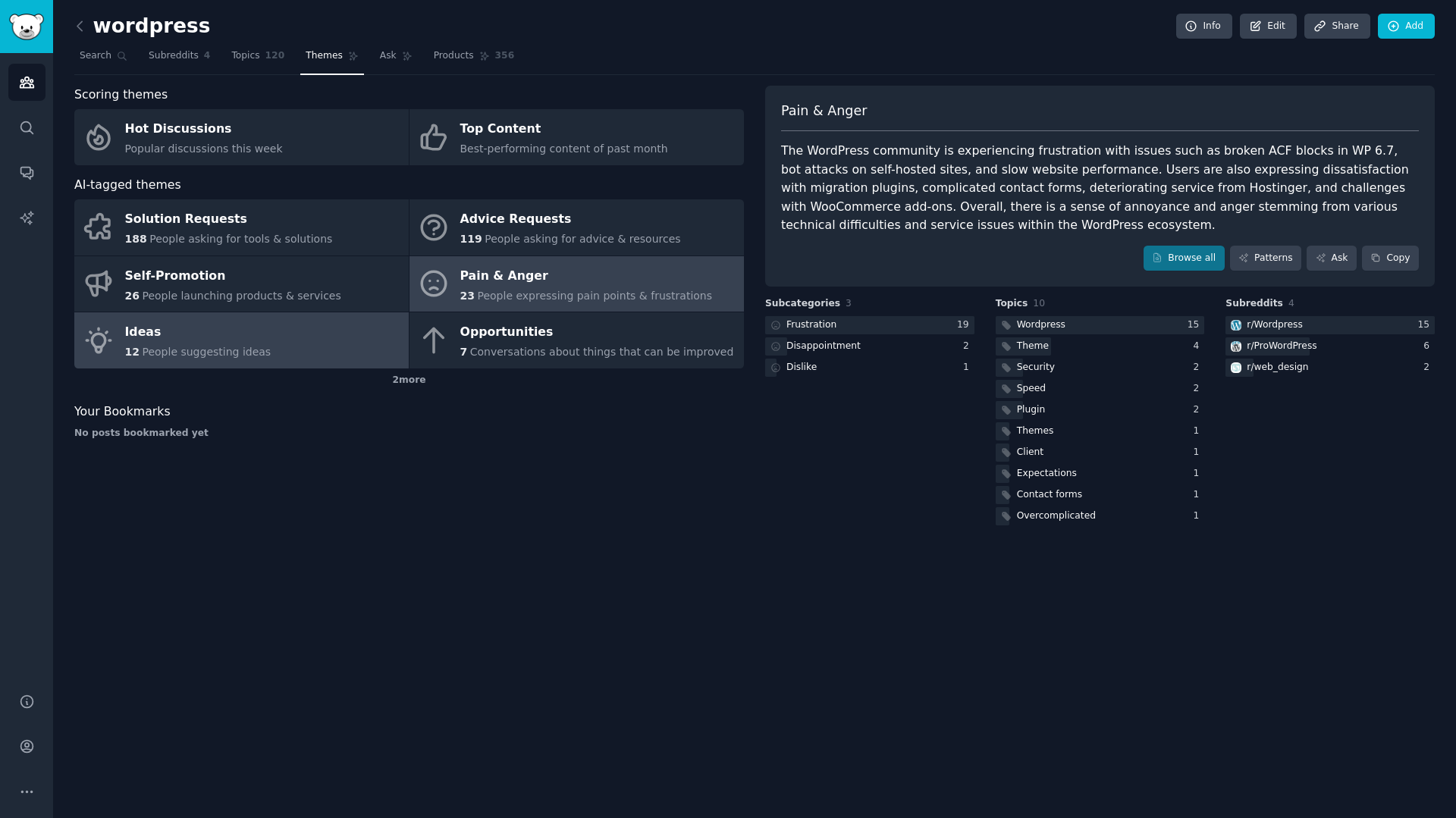
click at [290, 330] on link "Ideas 12 People suggesting ideas" at bounding box center [241, 340] width 335 height 56
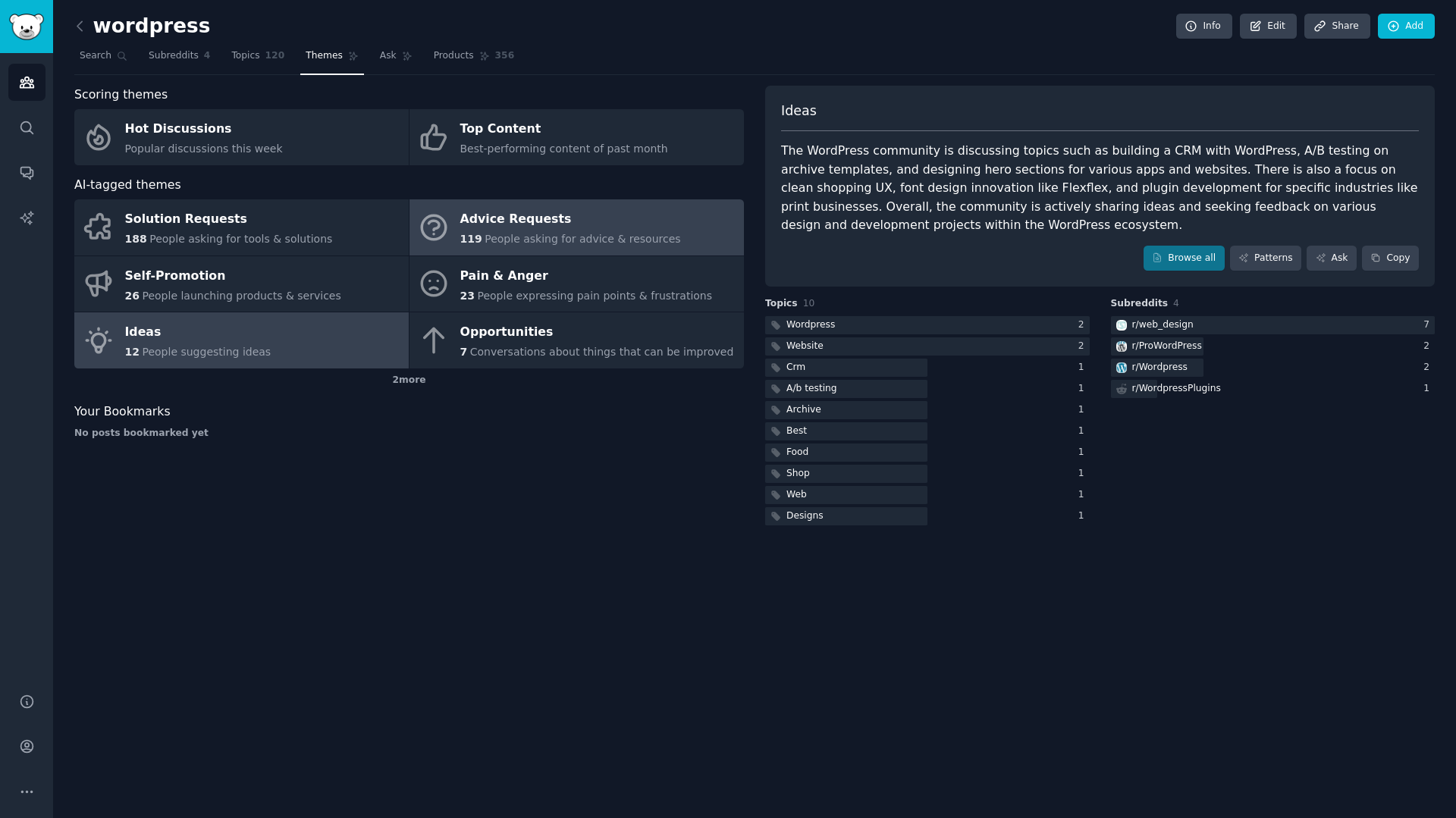
click at [555, 245] on div "119 People asking for advice & resources" at bounding box center [571, 239] width 221 height 16
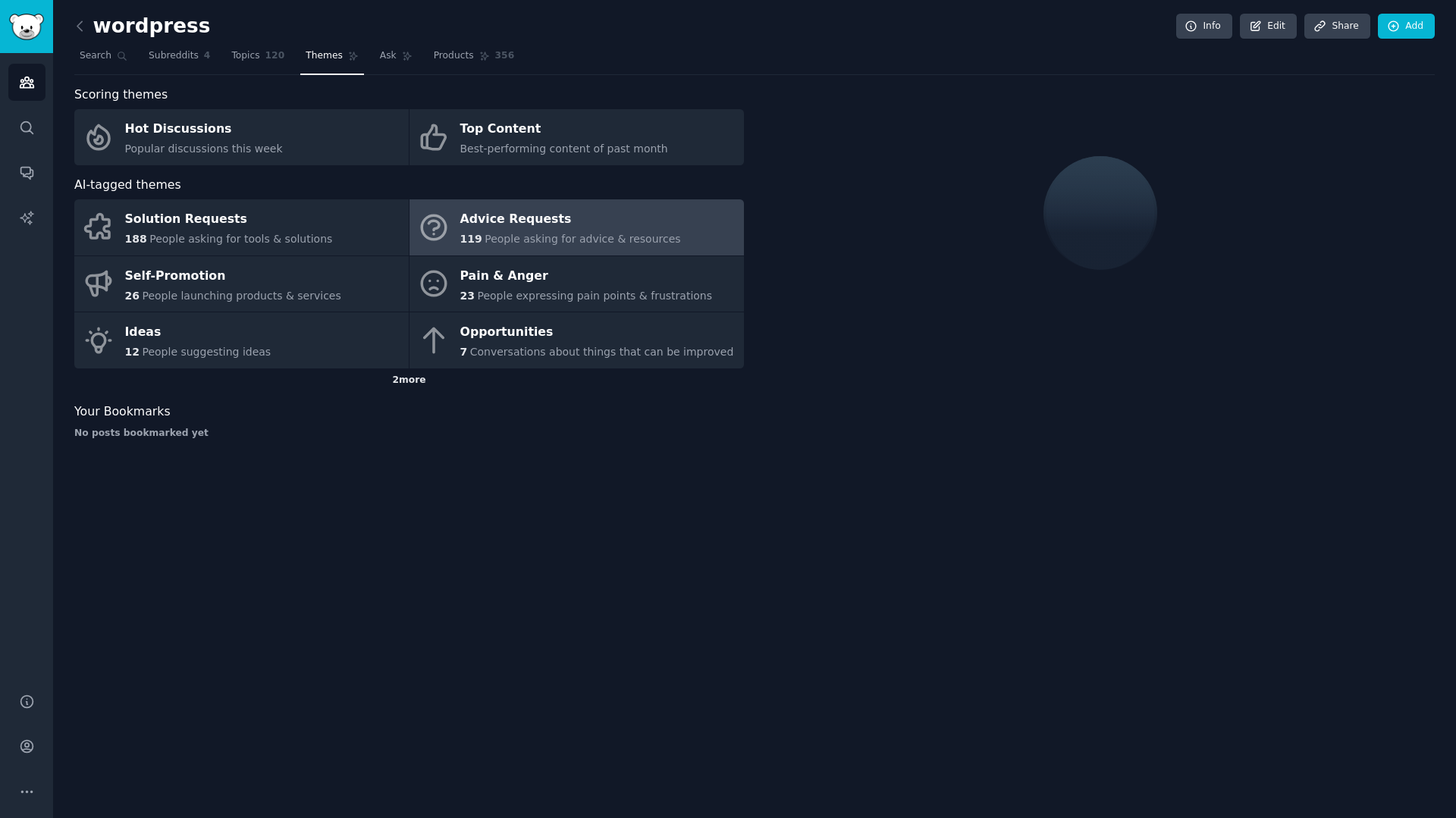
click at [411, 378] on div "2 more" at bounding box center [409, 381] width 670 height 25
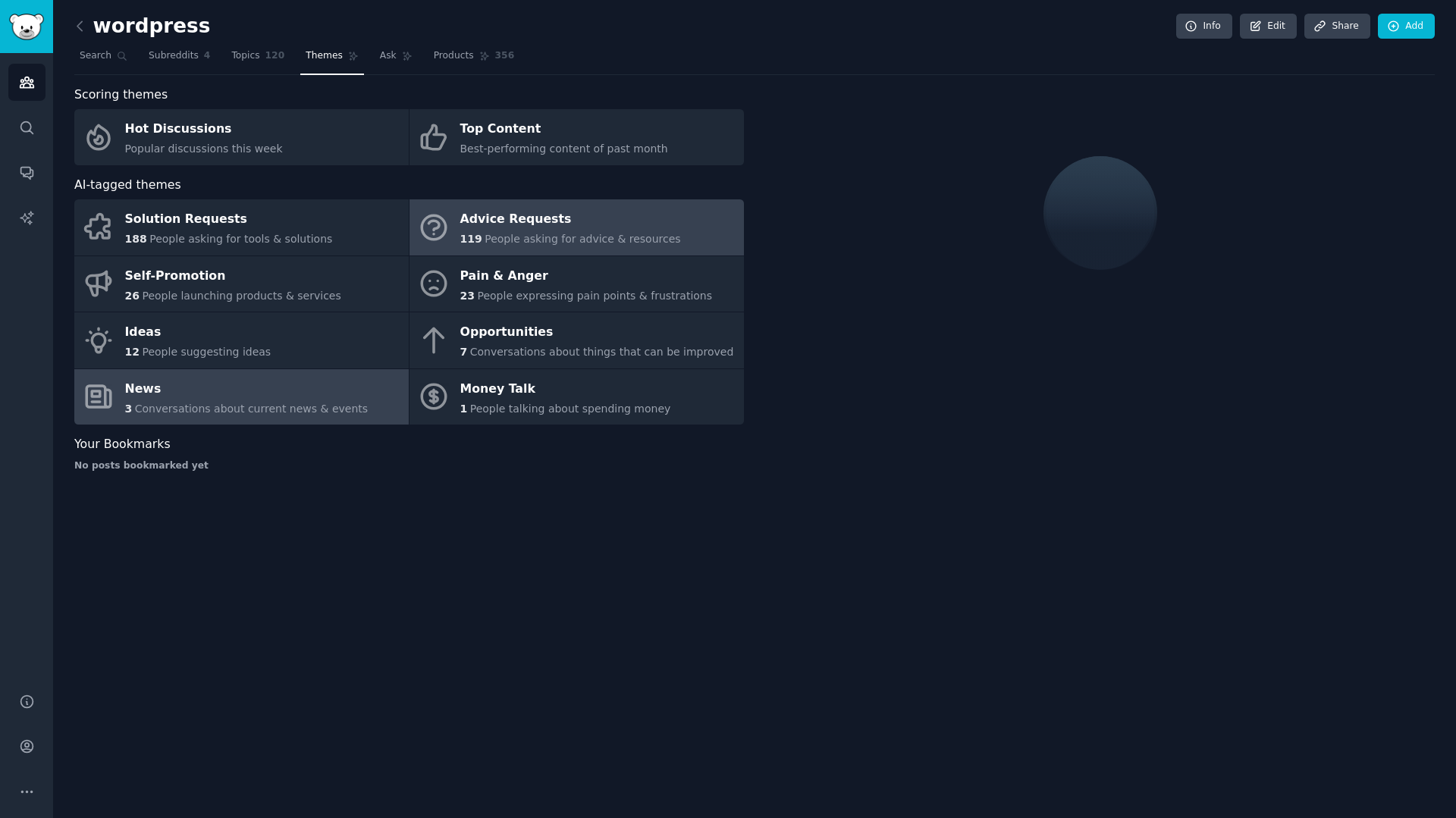
click at [331, 397] on div "News" at bounding box center [247, 389] width 244 height 25
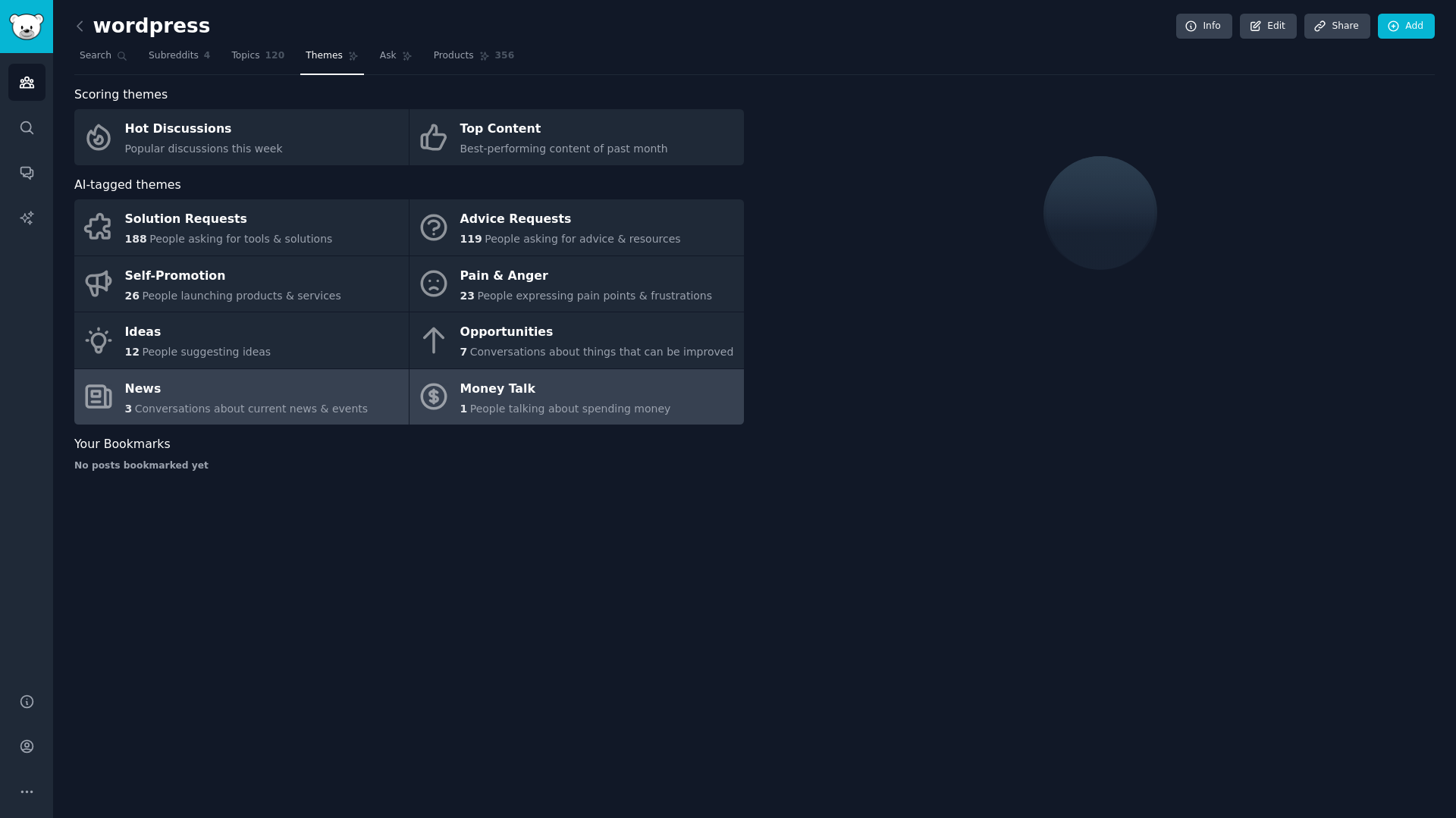
click at [537, 398] on div "Money Talk" at bounding box center [566, 389] width 211 height 25
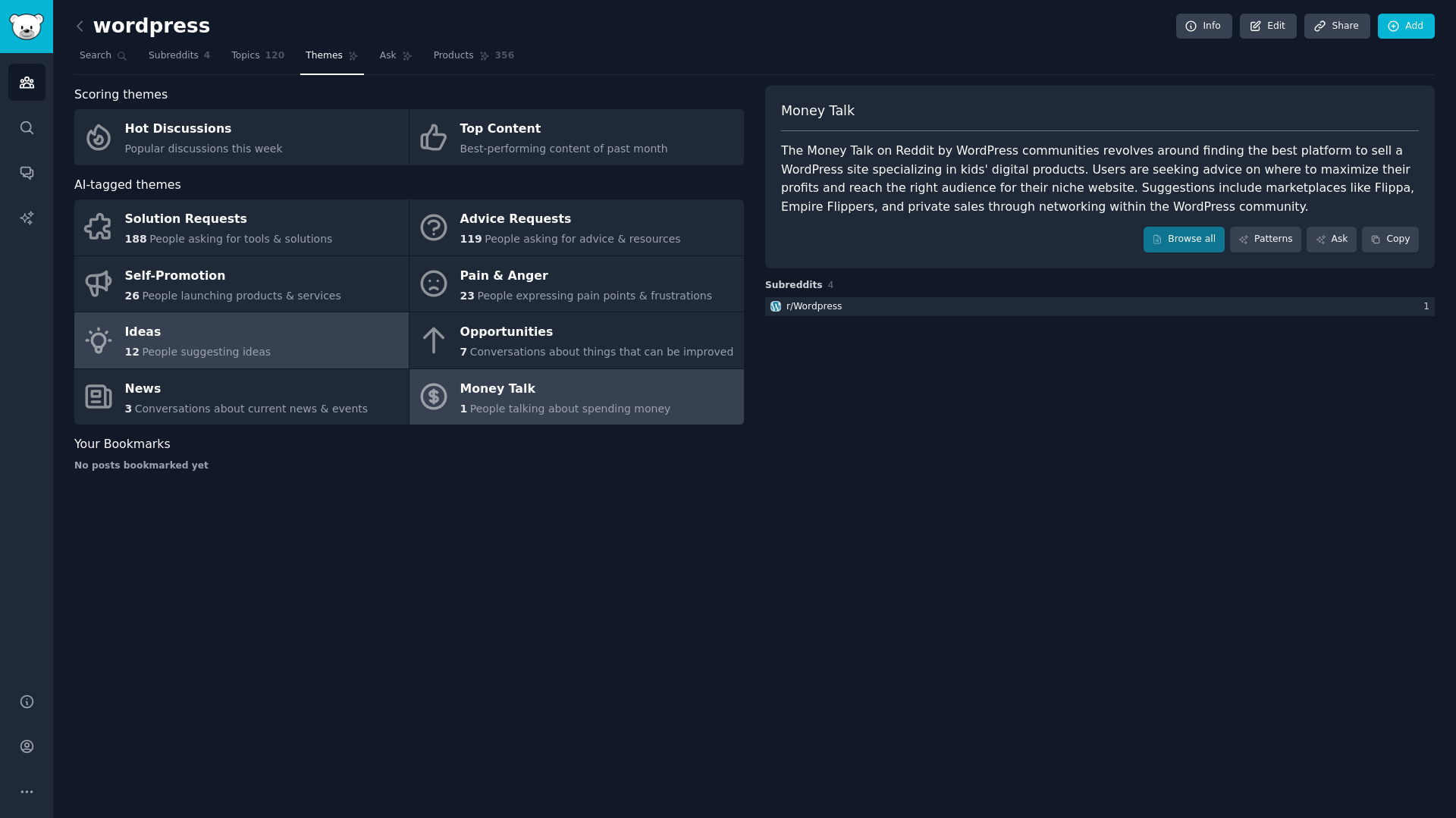
click at [285, 353] on link "Ideas 12 People suggesting ideas" at bounding box center [241, 340] width 335 height 56
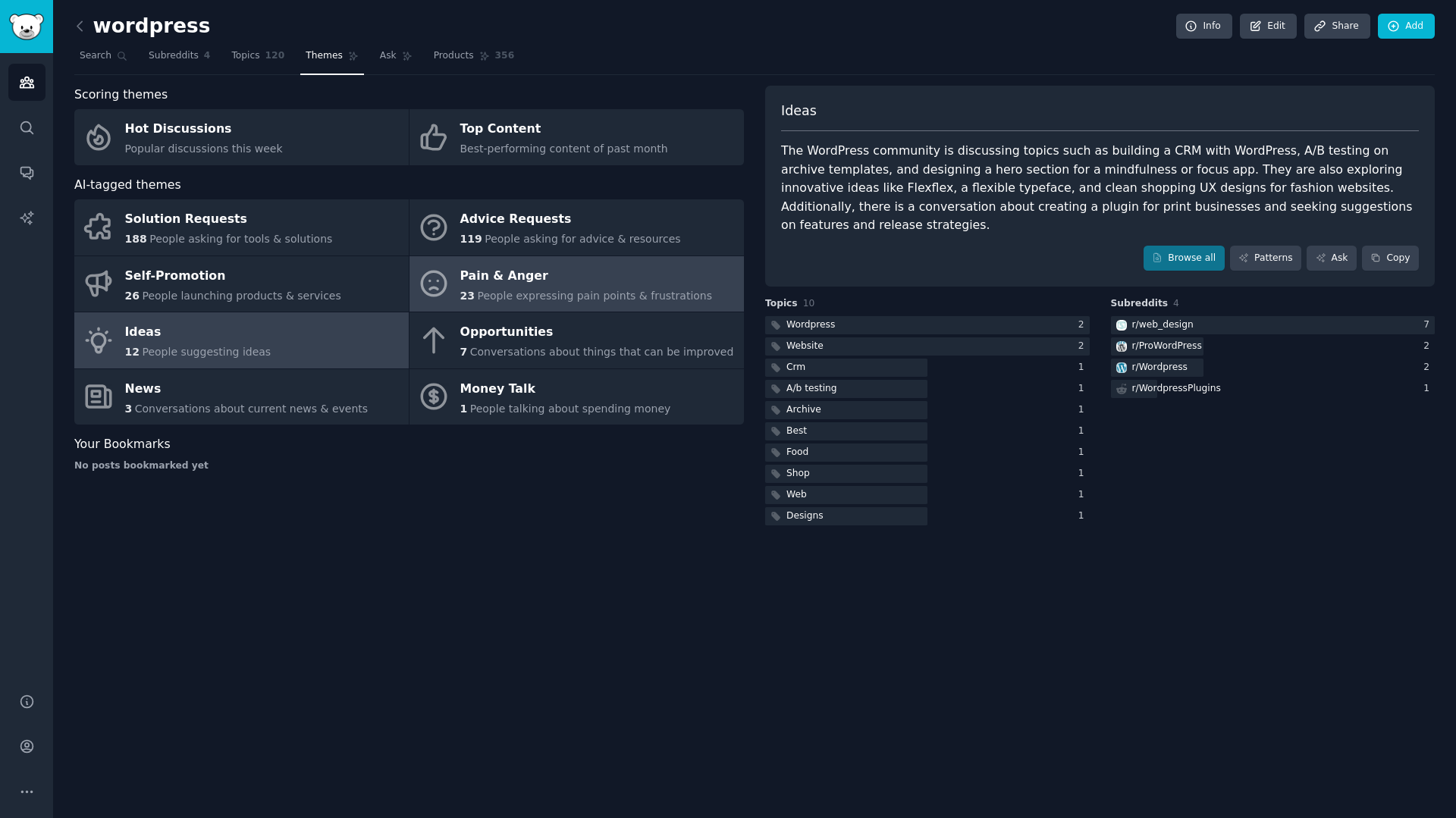
click at [505, 281] on div "Pain & Anger" at bounding box center [586, 276] width 253 height 25
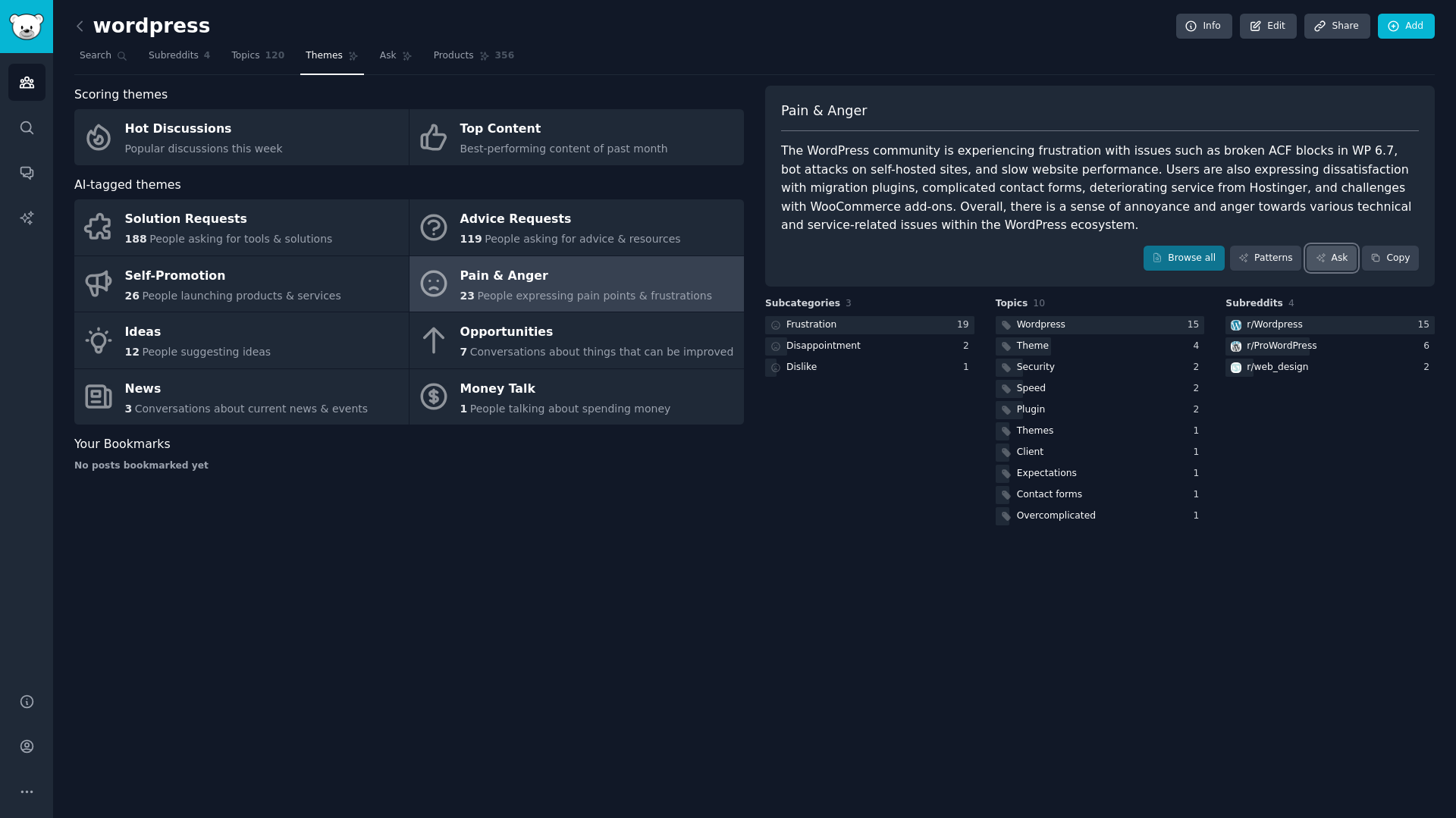
click at [1321, 266] on link "Ask" at bounding box center [1331, 258] width 50 height 26
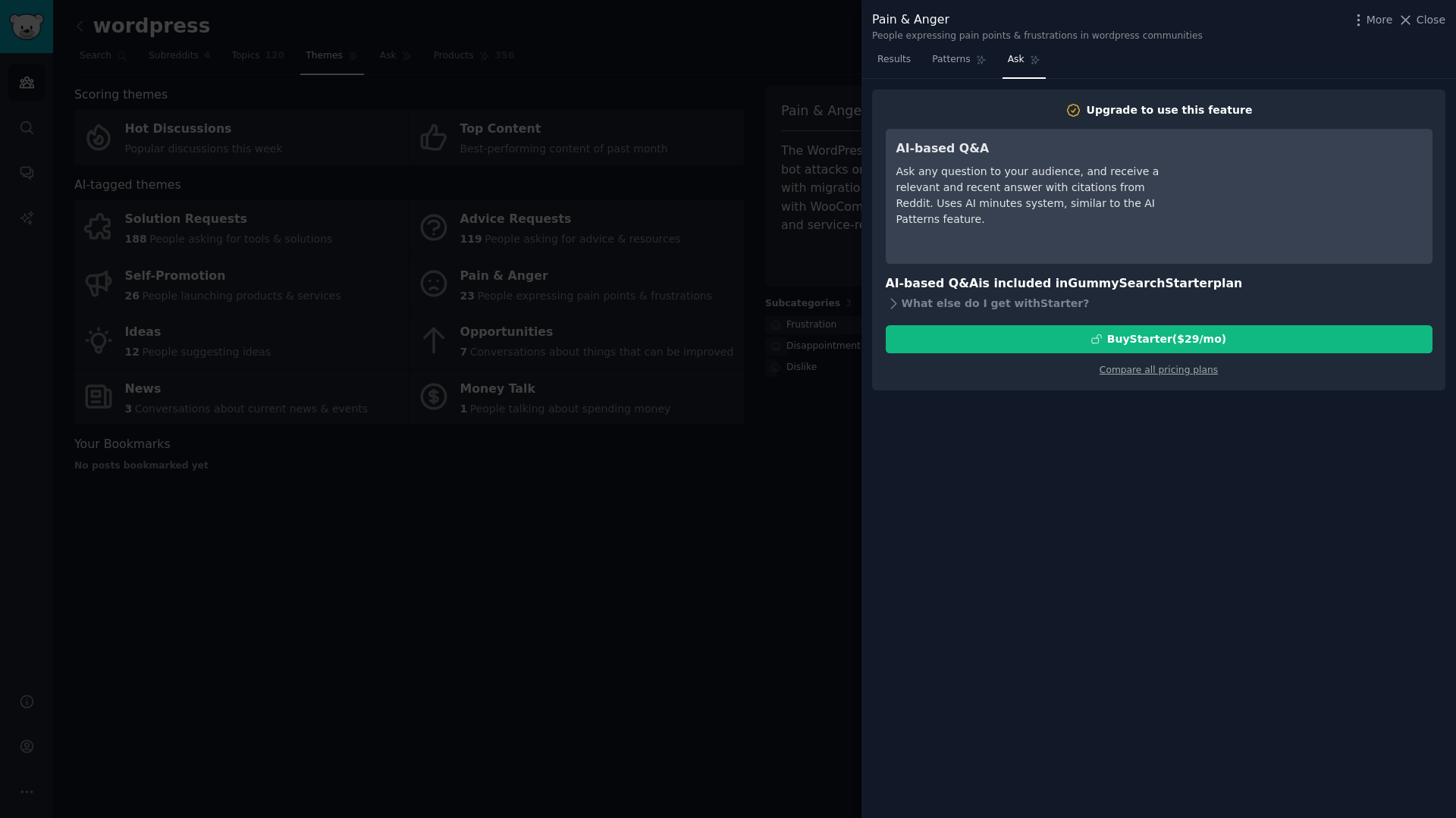
click at [1410, 29] on div "More Close" at bounding box center [1398, 20] width 95 height 19
click at [1421, 13] on span "Close" at bounding box center [1431, 20] width 29 height 16
